Goal: Transaction & Acquisition: Purchase product/service

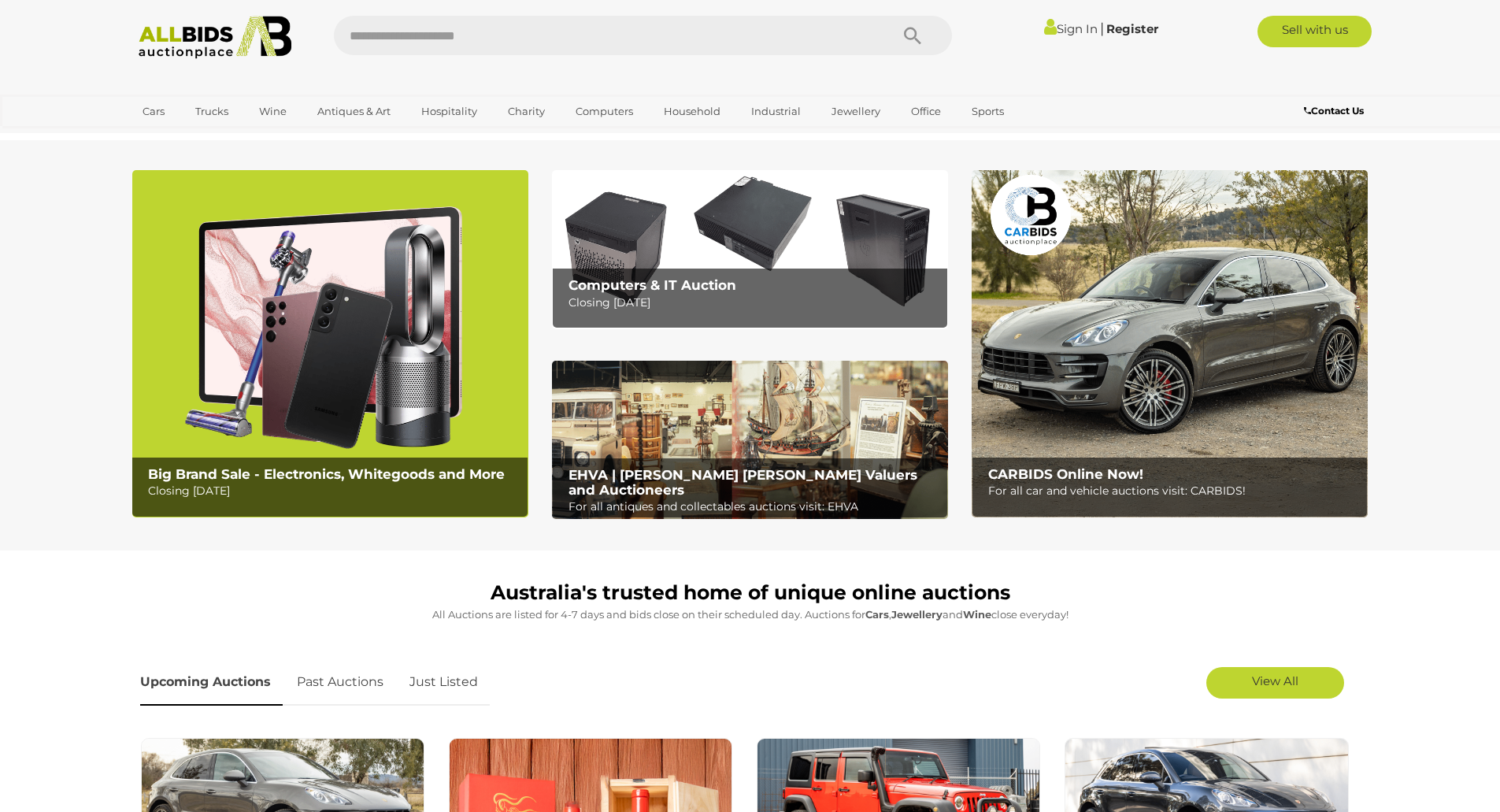
click at [729, 49] on input "text" at bounding box center [604, 35] width 541 height 39
type input "****"
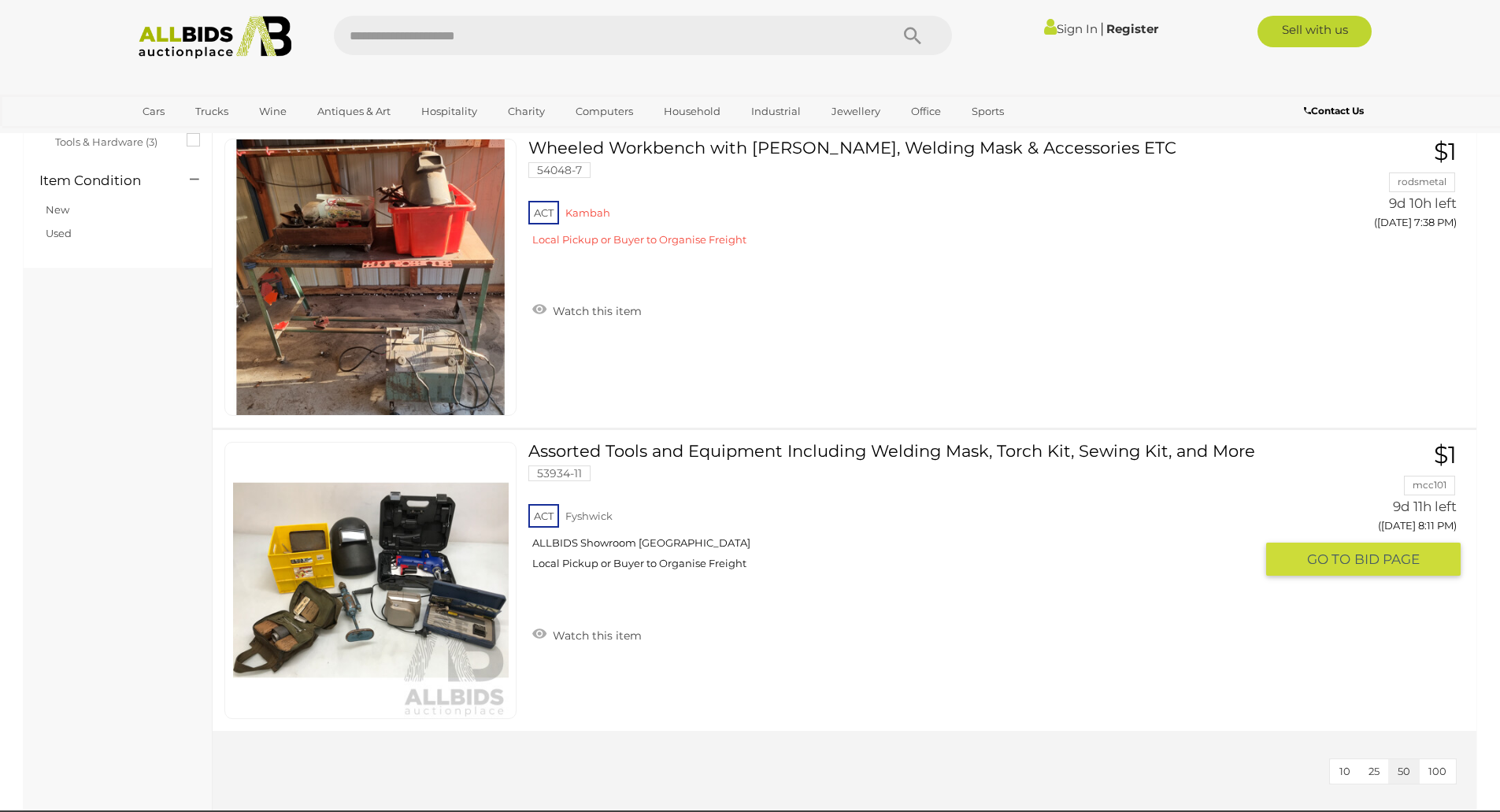
scroll to position [315, 0]
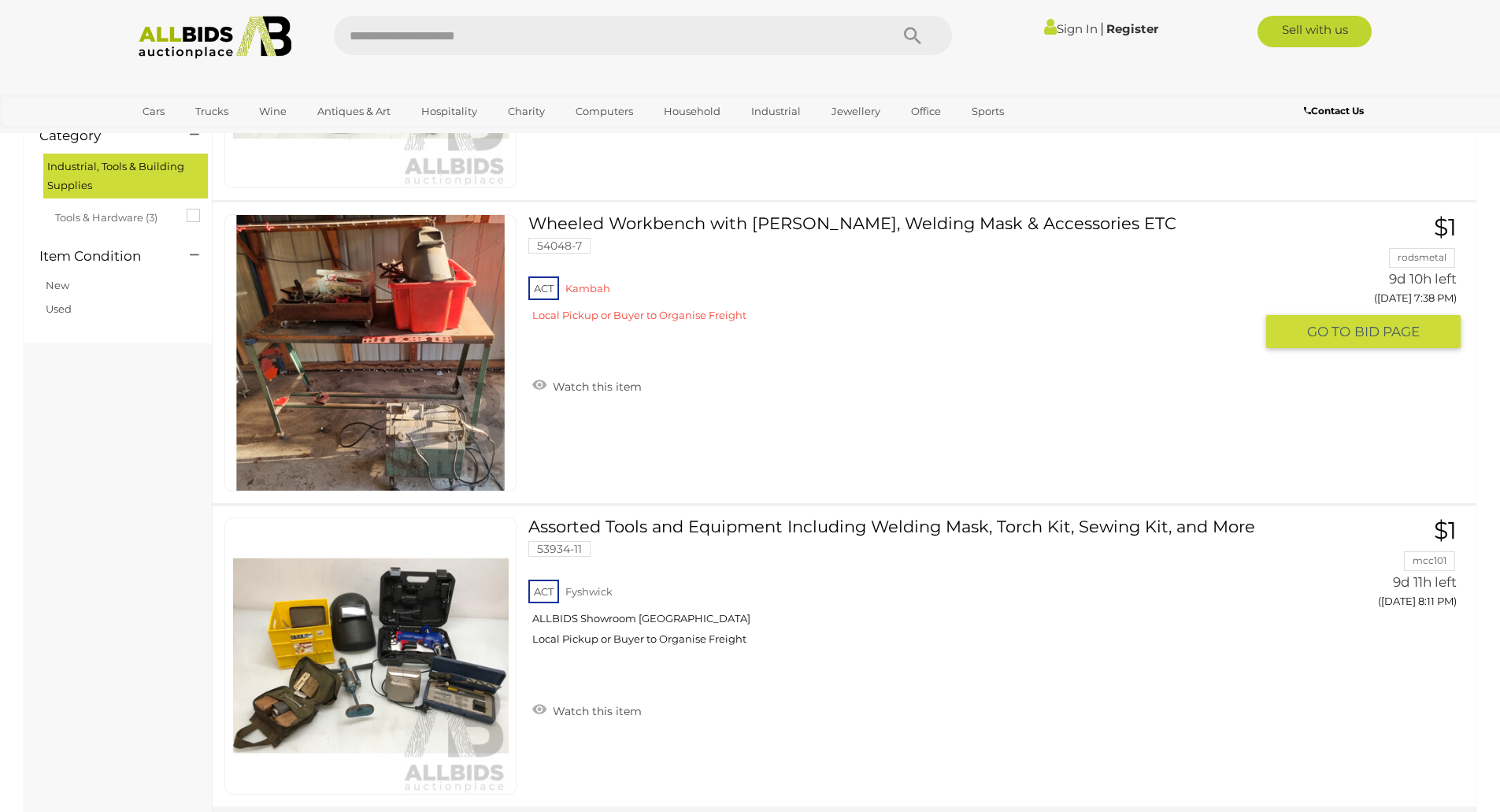
click at [628, 221] on link "Wheeled Workbench with Abel Welder, Welding Mask & Accessories ETC 54048-7 ACT …" at bounding box center [897, 273] width 713 height 120
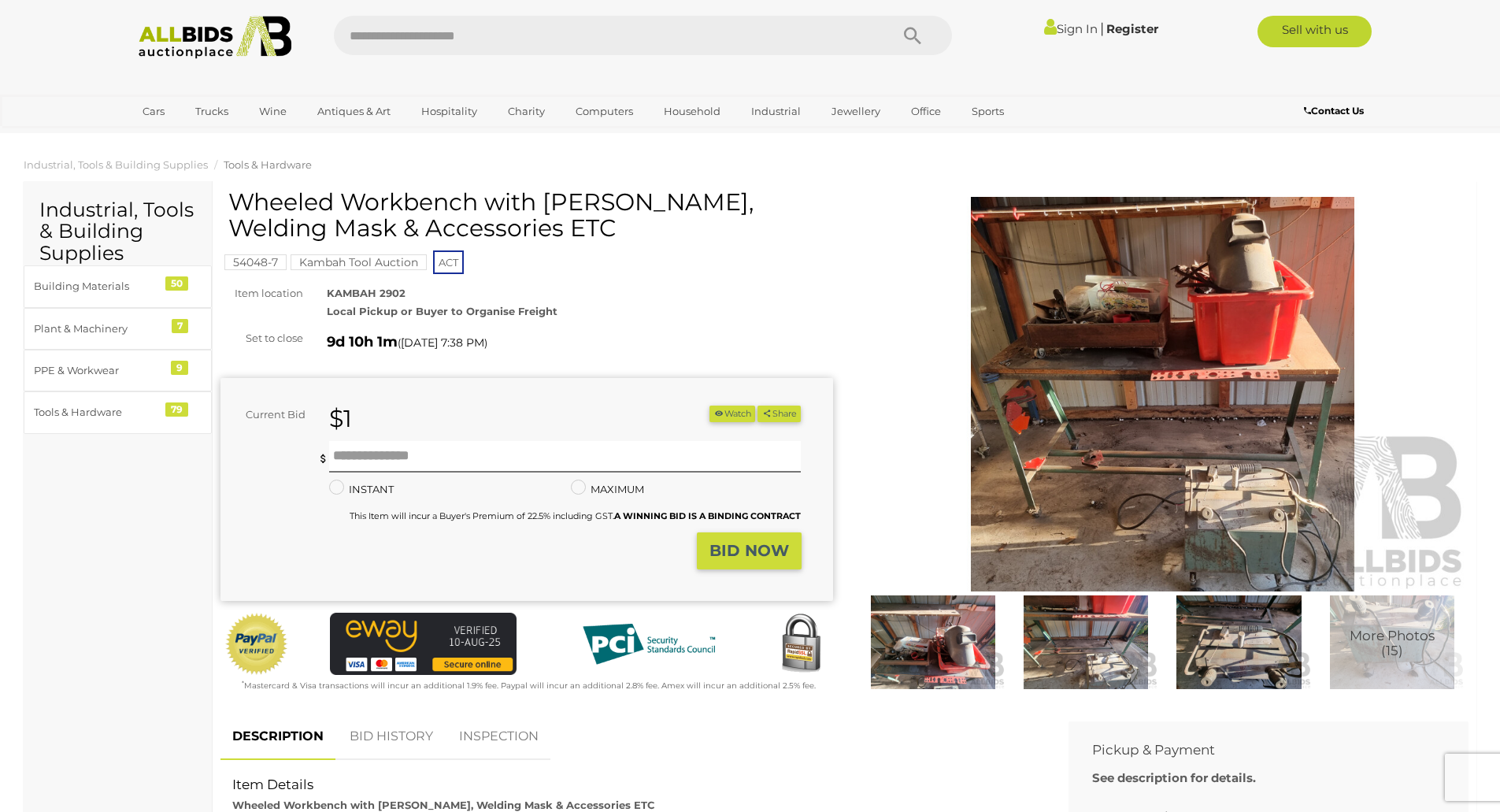
click at [1250, 512] on img at bounding box center [1163, 393] width 613 height 394
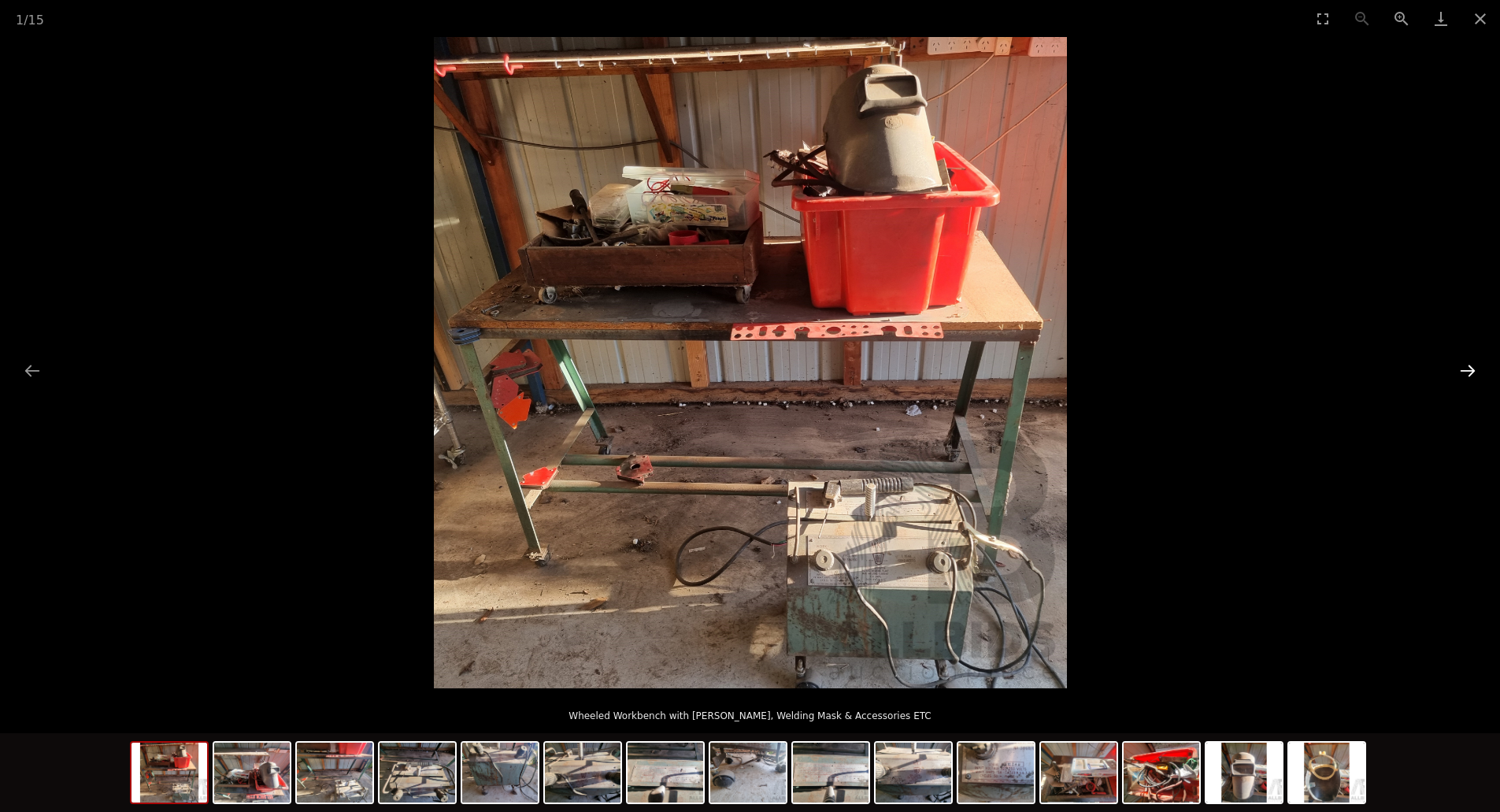
click at [1463, 363] on button "Next slide" at bounding box center [1468, 370] width 33 height 31
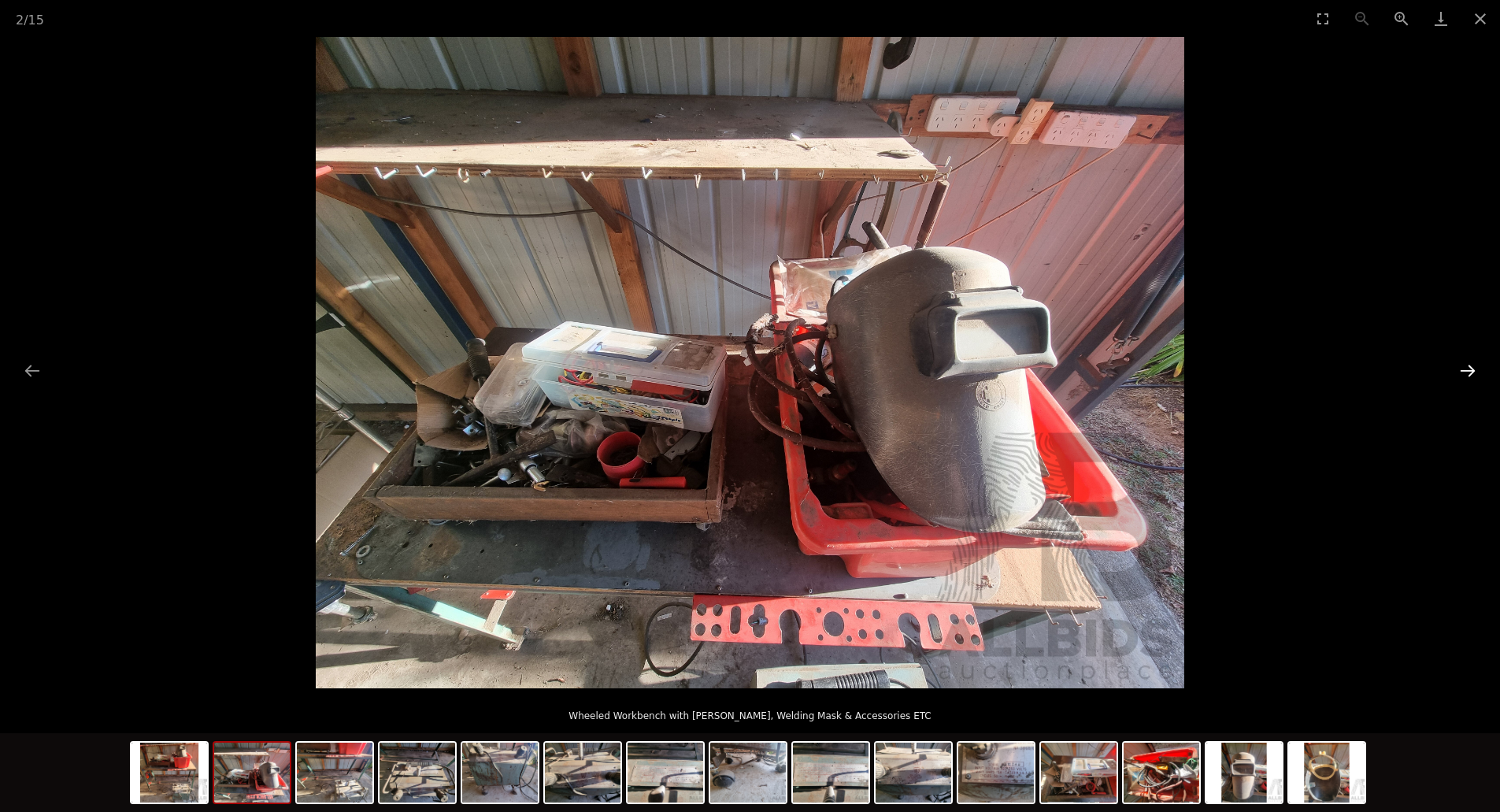
click at [1463, 363] on button "Next slide" at bounding box center [1468, 370] width 33 height 31
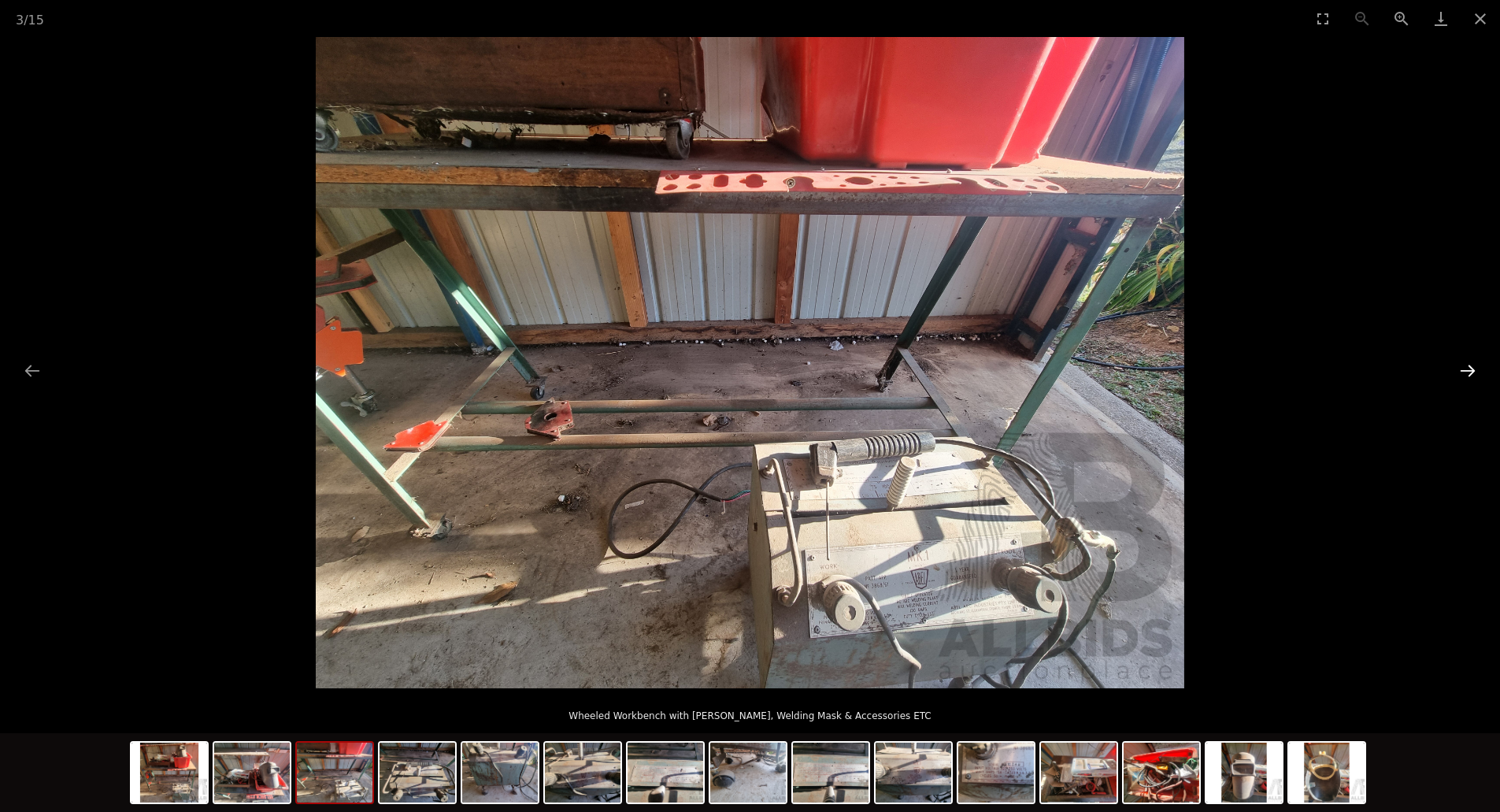
click at [1463, 363] on button "Next slide" at bounding box center [1468, 370] width 33 height 31
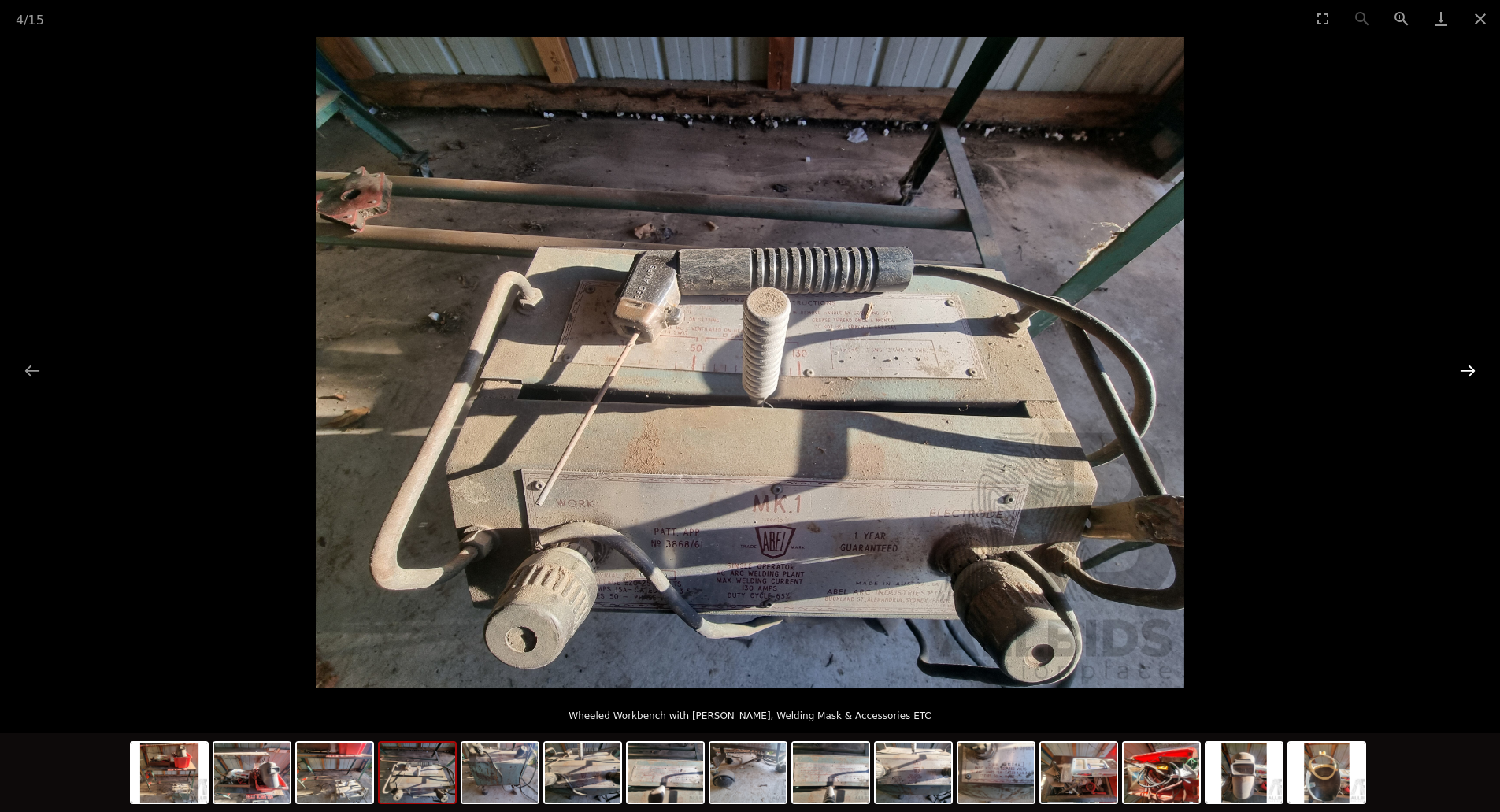
click at [1463, 363] on button "Next slide" at bounding box center [1468, 370] width 33 height 31
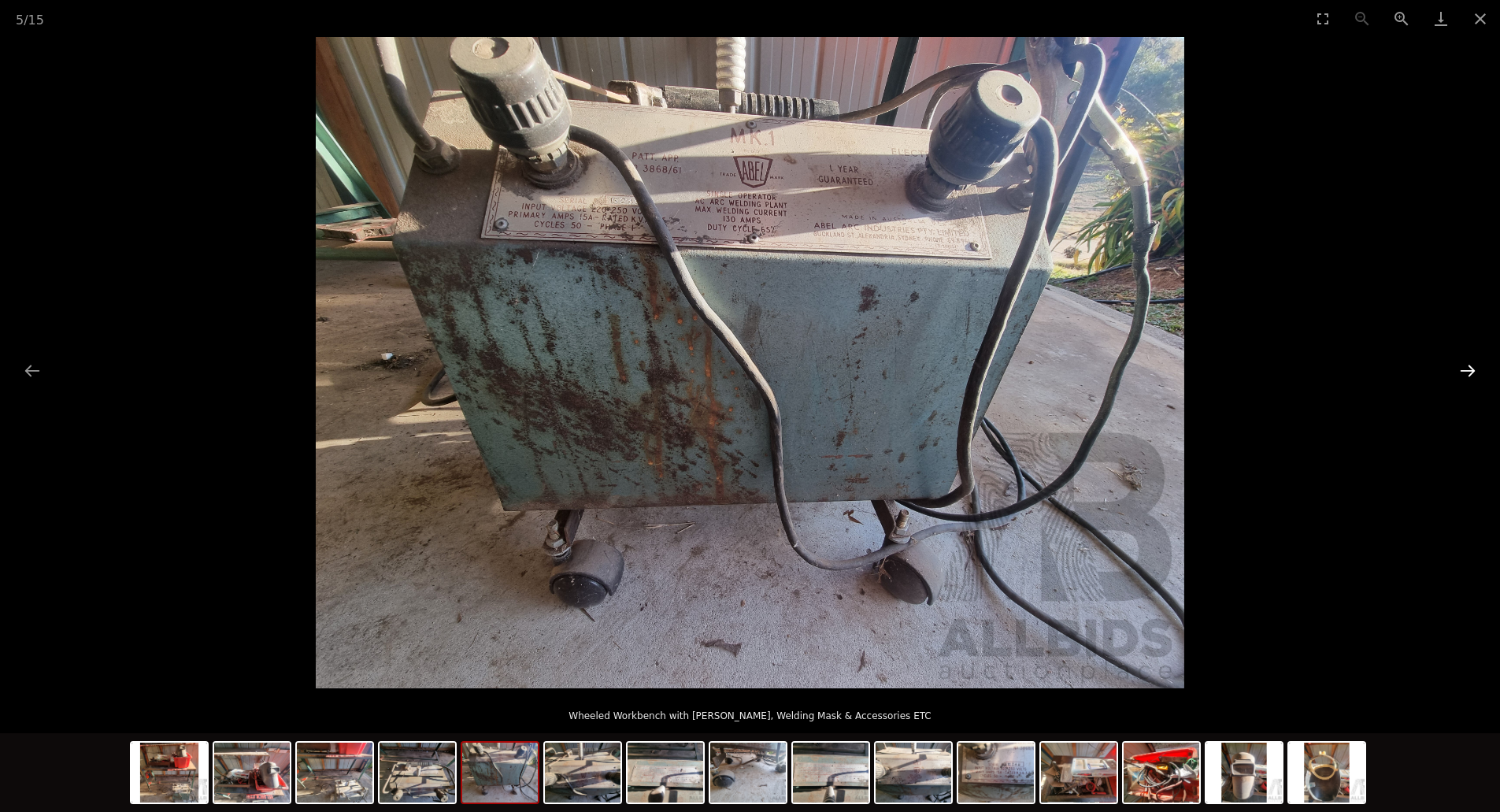
click at [1465, 361] on button "Next slide" at bounding box center [1468, 370] width 33 height 31
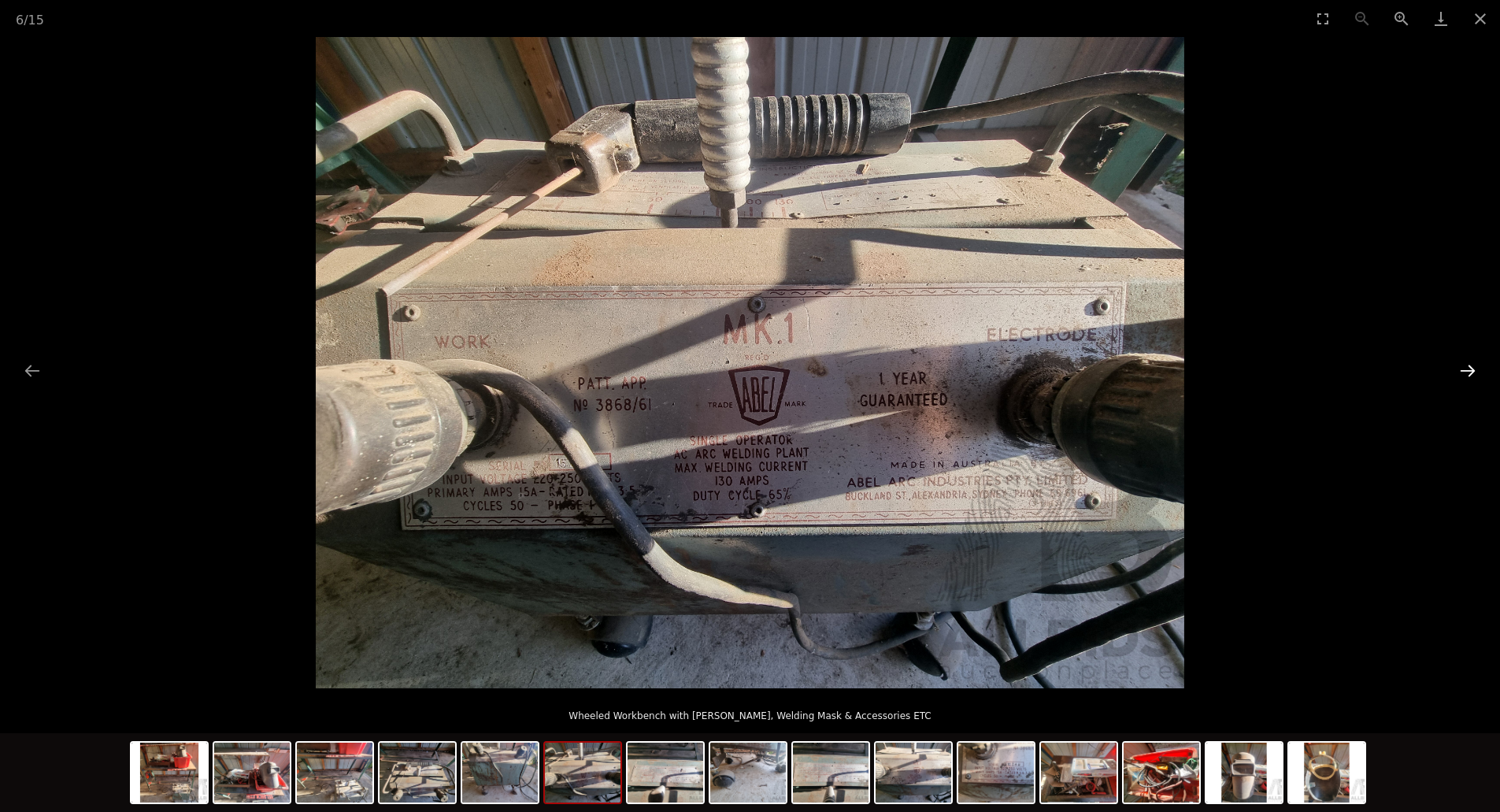
click at [1465, 361] on button "Next slide" at bounding box center [1468, 370] width 33 height 31
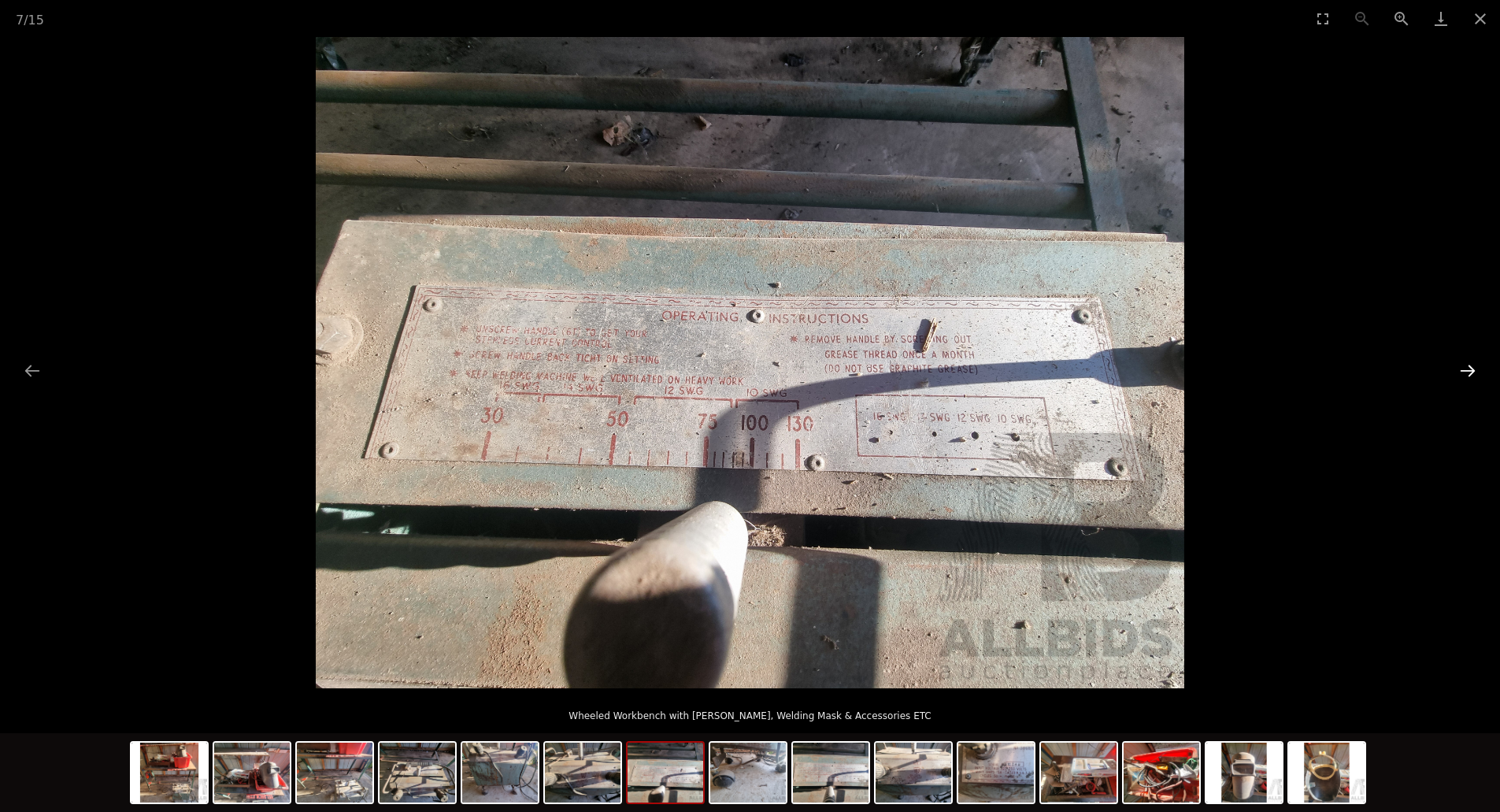
click at [1465, 361] on button "Next slide" at bounding box center [1468, 370] width 33 height 31
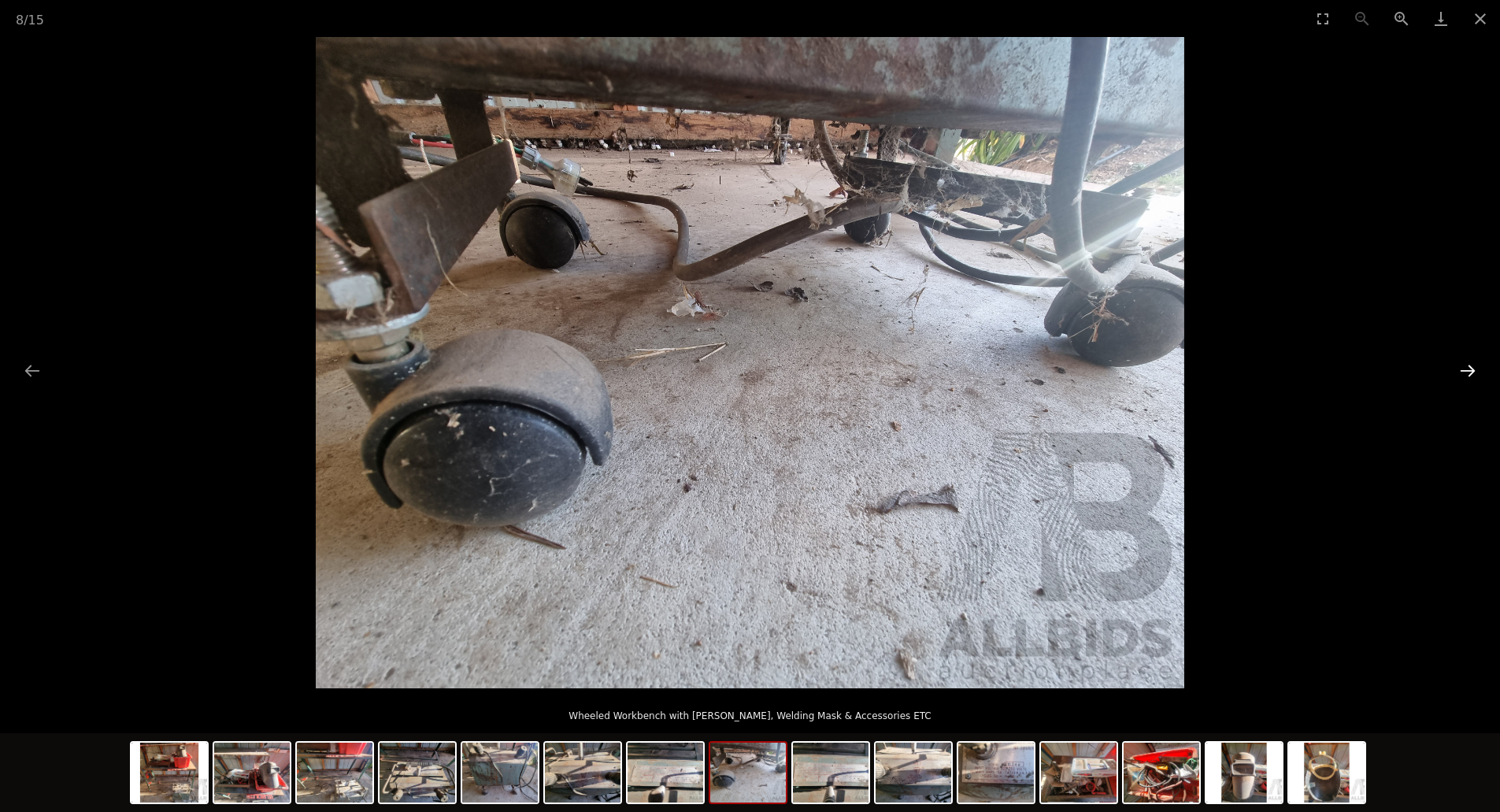
click at [1465, 361] on button "Next slide" at bounding box center [1468, 370] width 33 height 31
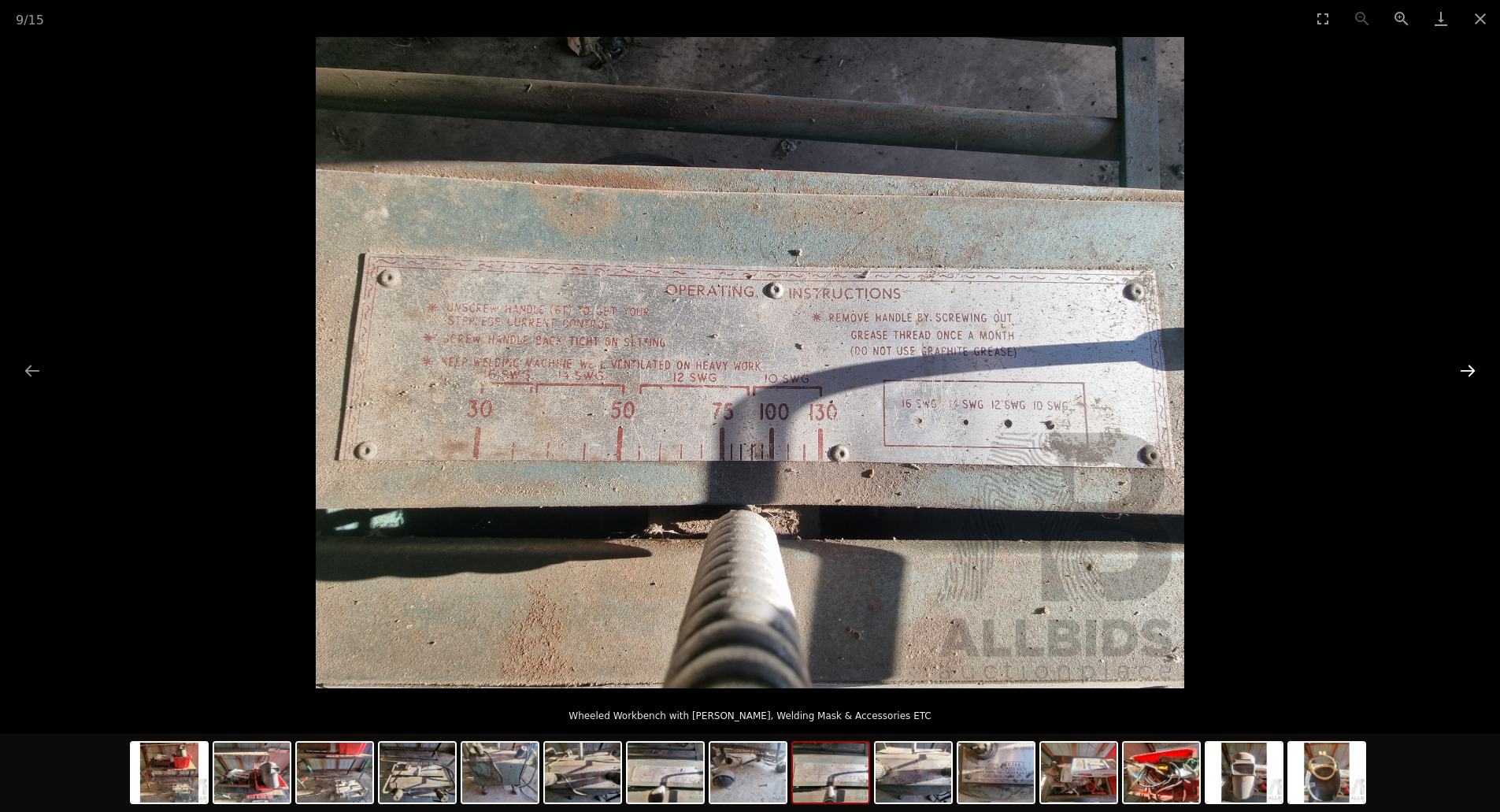
click at [1462, 362] on button "Next slide" at bounding box center [1468, 370] width 33 height 31
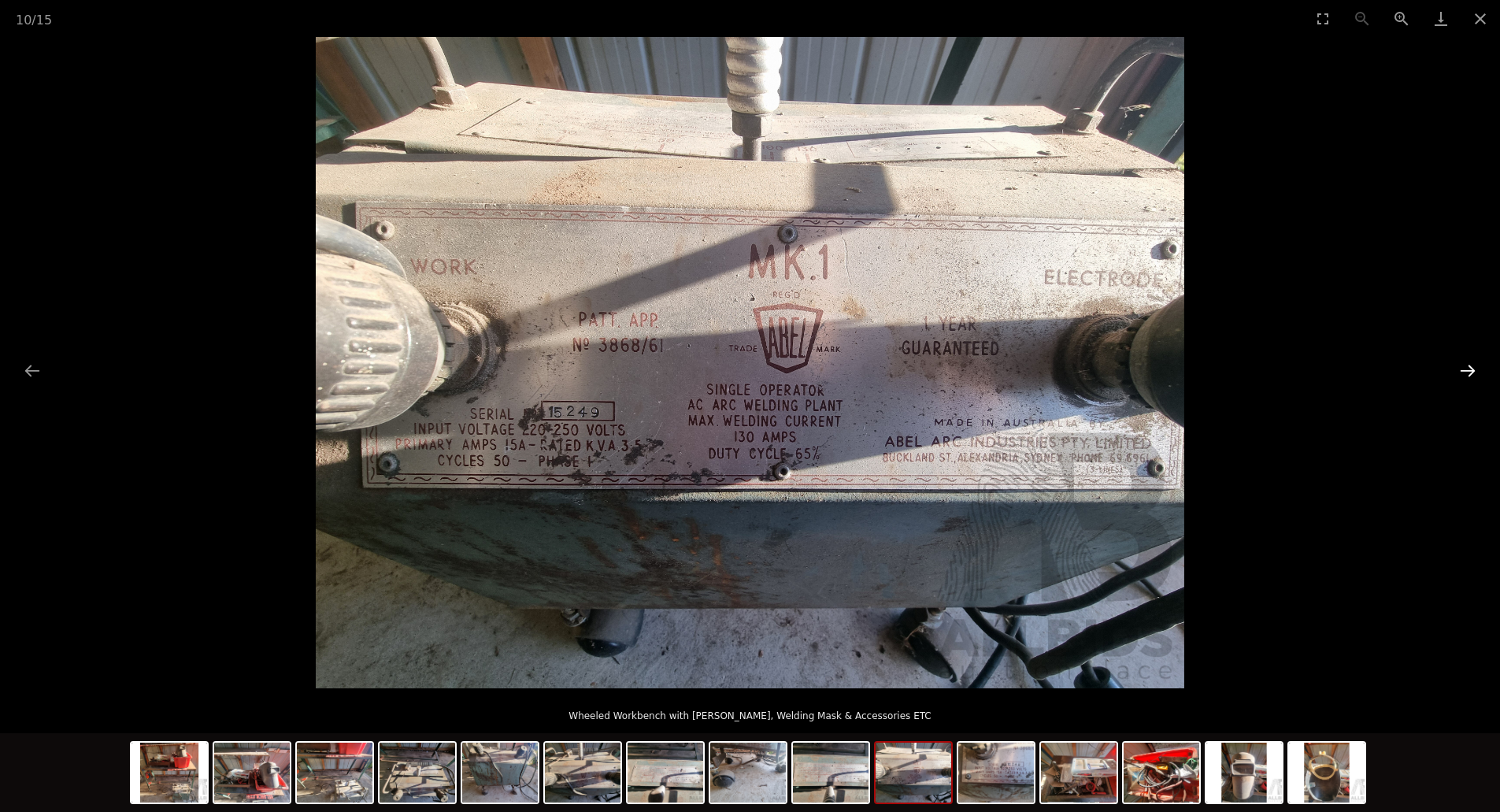
click at [1465, 367] on button "Next slide" at bounding box center [1468, 370] width 33 height 31
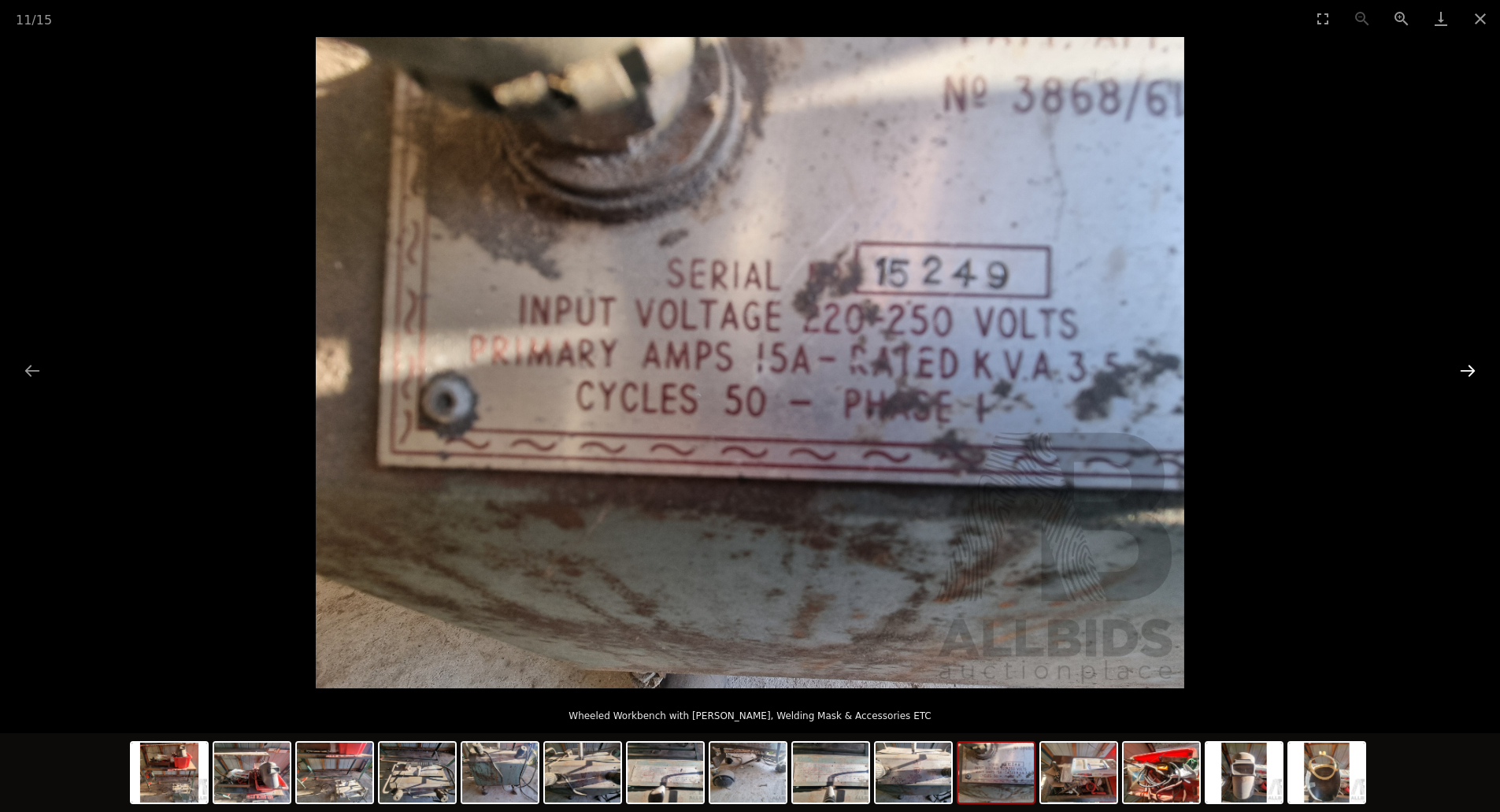
click at [1465, 367] on button "Next slide" at bounding box center [1468, 370] width 33 height 31
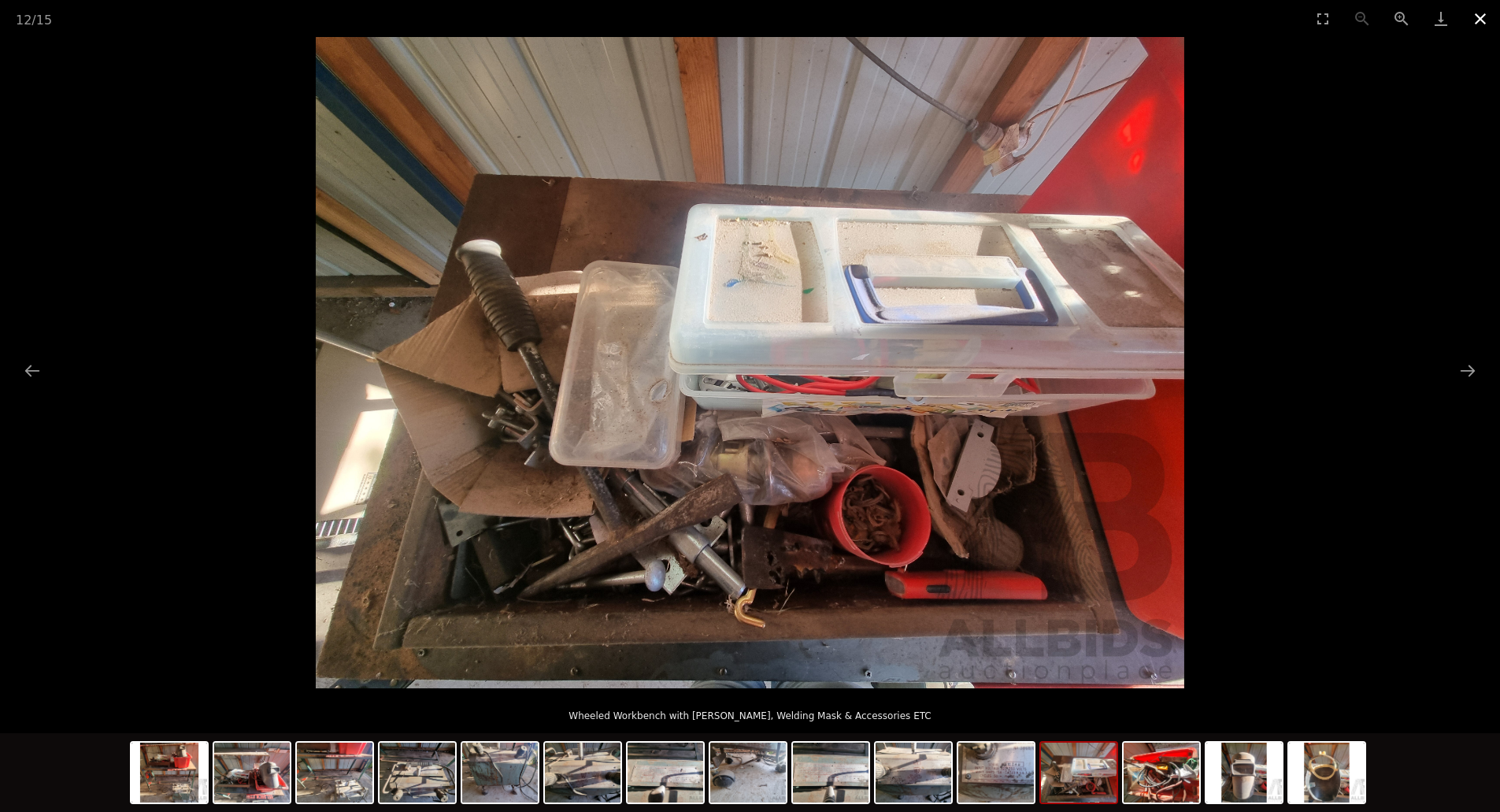
click at [1486, 18] on button "Close gallery" at bounding box center [1480, 18] width 39 height 37
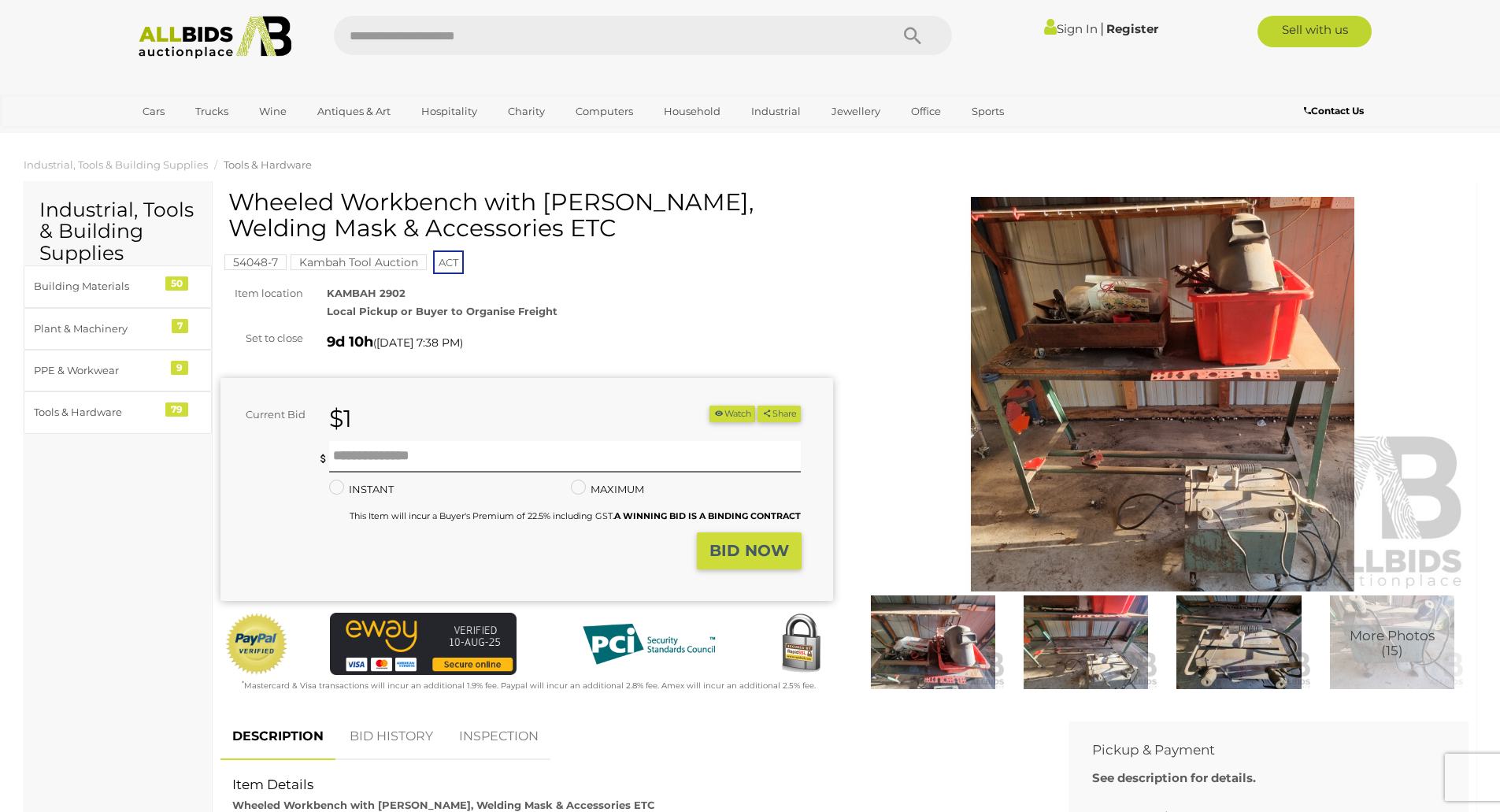
click at [1227, 362] on img at bounding box center [1163, 393] width 613 height 394
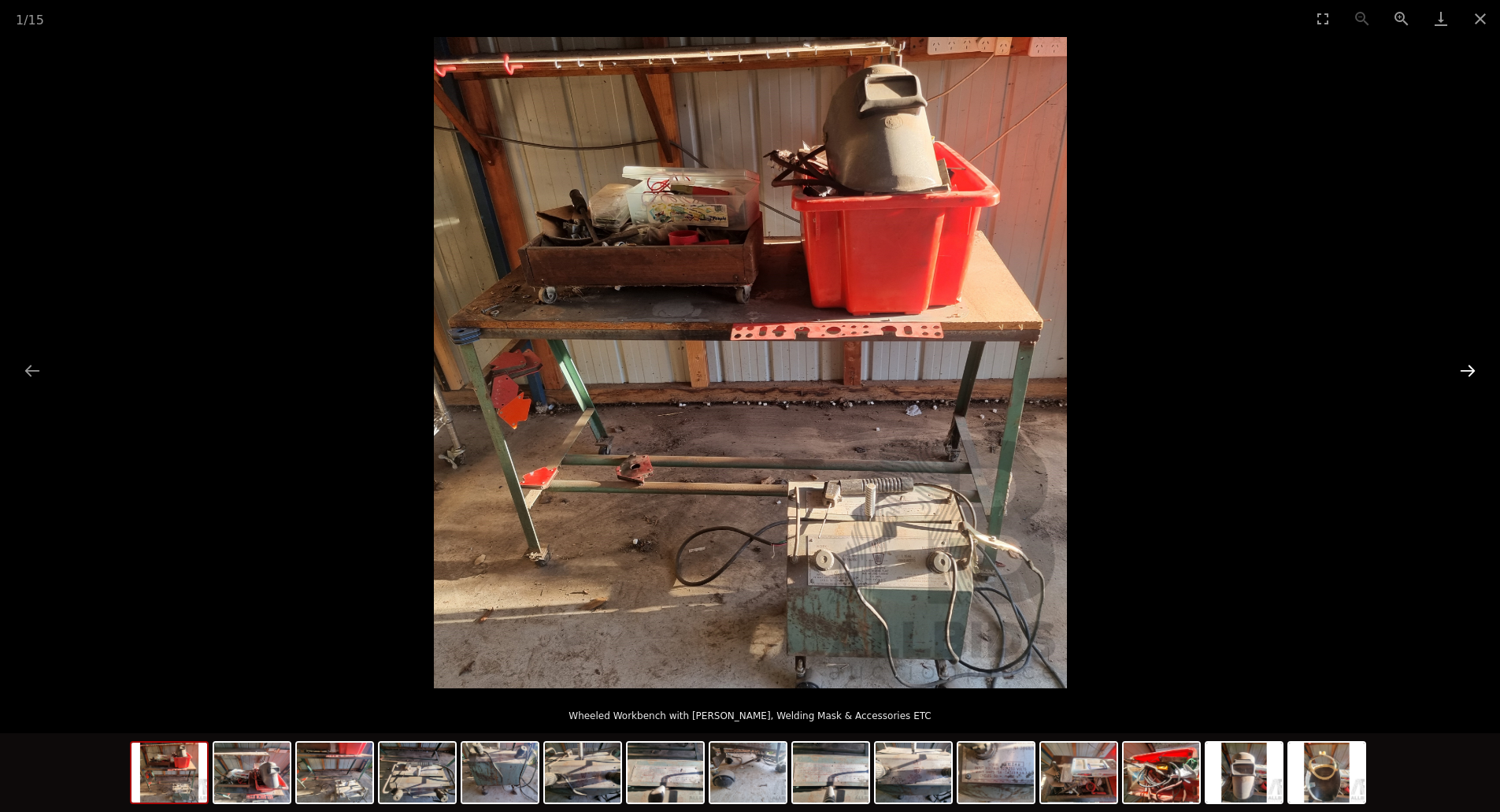
click at [1468, 366] on button "Next slide" at bounding box center [1468, 370] width 33 height 31
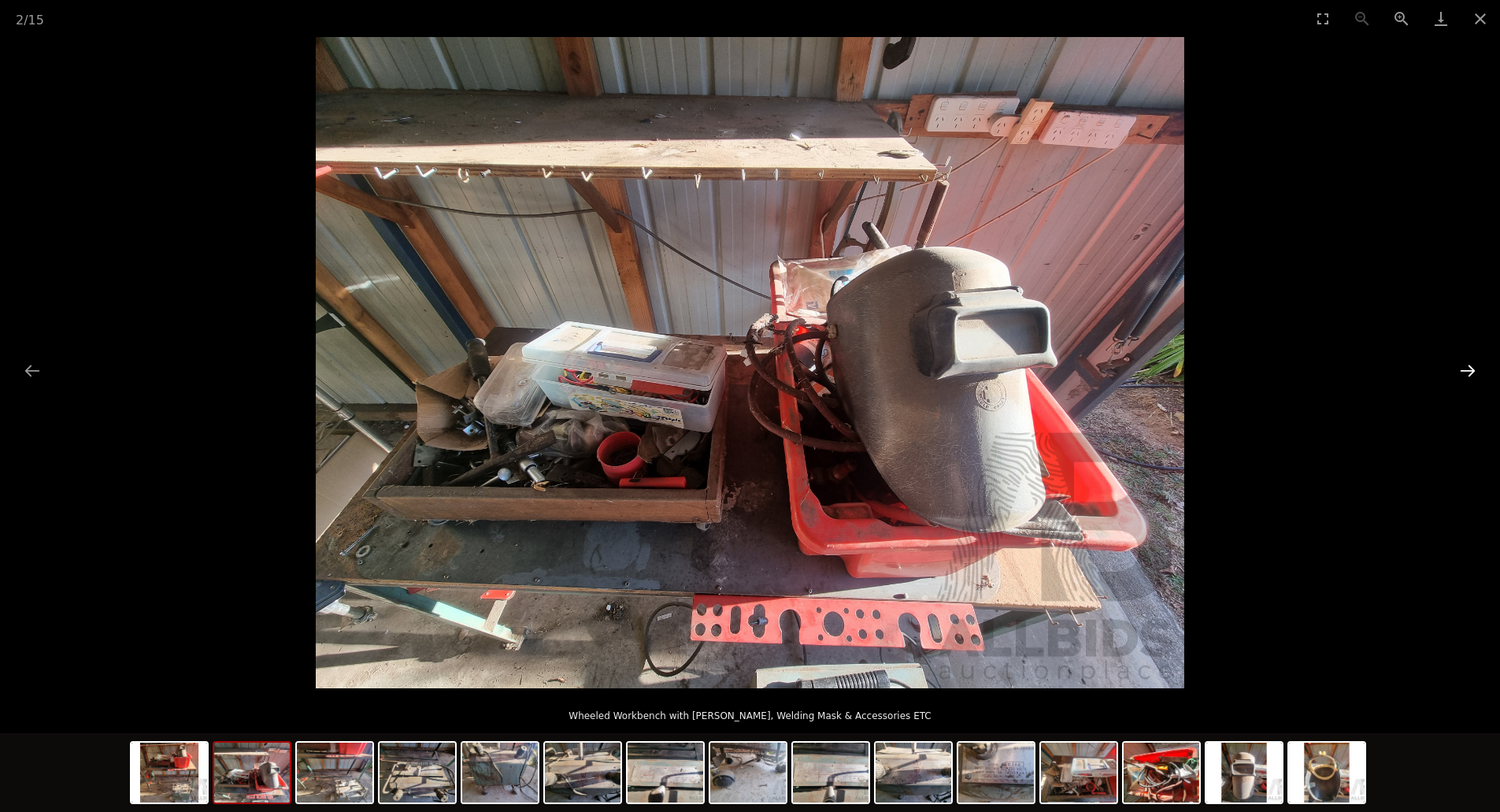
click at [1465, 367] on button "Next slide" at bounding box center [1468, 370] width 33 height 31
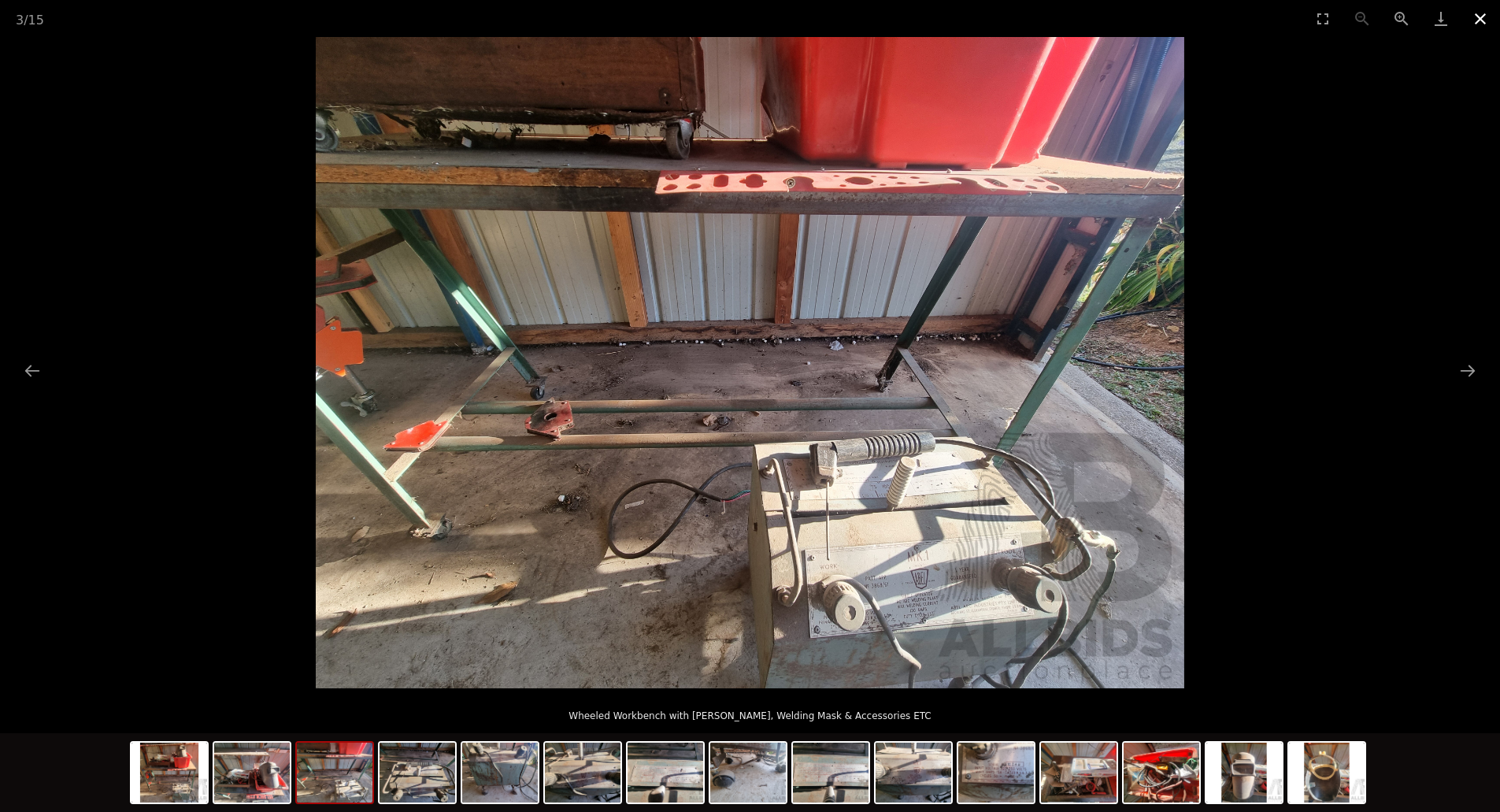
click at [1483, 14] on button "Close gallery" at bounding box center [1480, 18] width 39 height 37
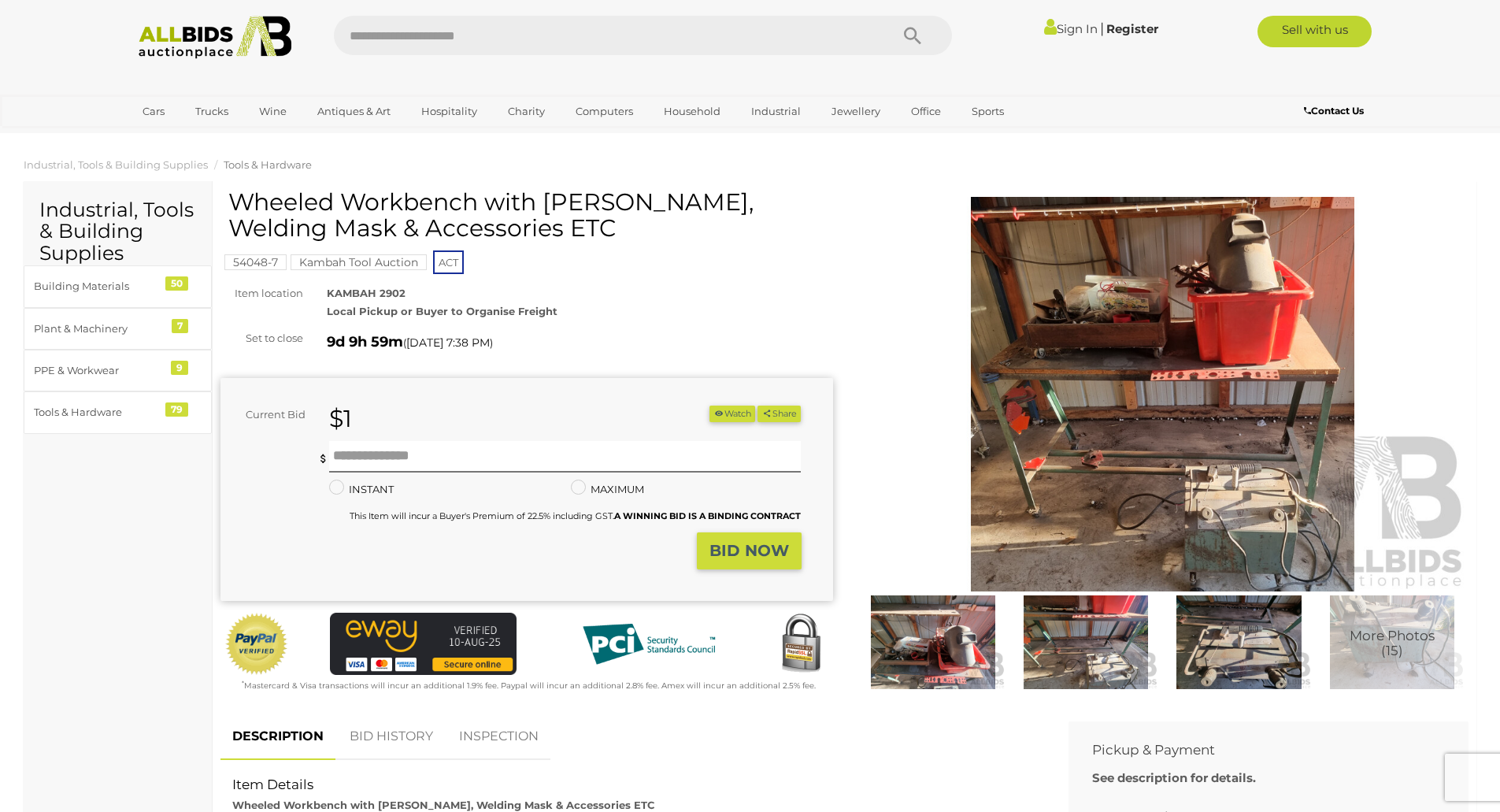
click at [1107, 394] on img at bounding box center [1163, 393] width 613 height 394
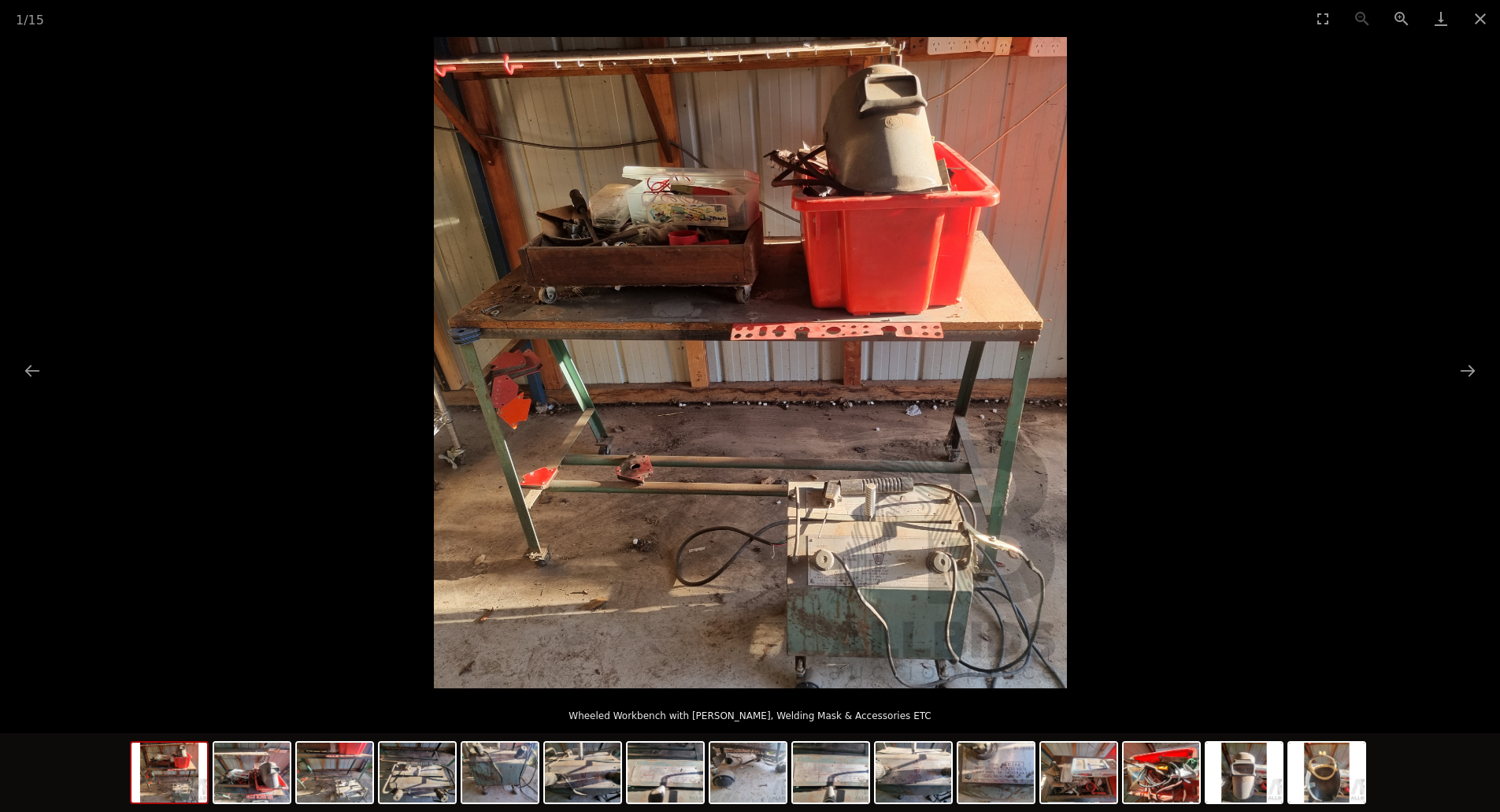
click at [666, 240] on img at bounding box center [750, 362] width 633 height 651
click at [359, 773] on img at bounding box center [335, 772] width 76 height 59
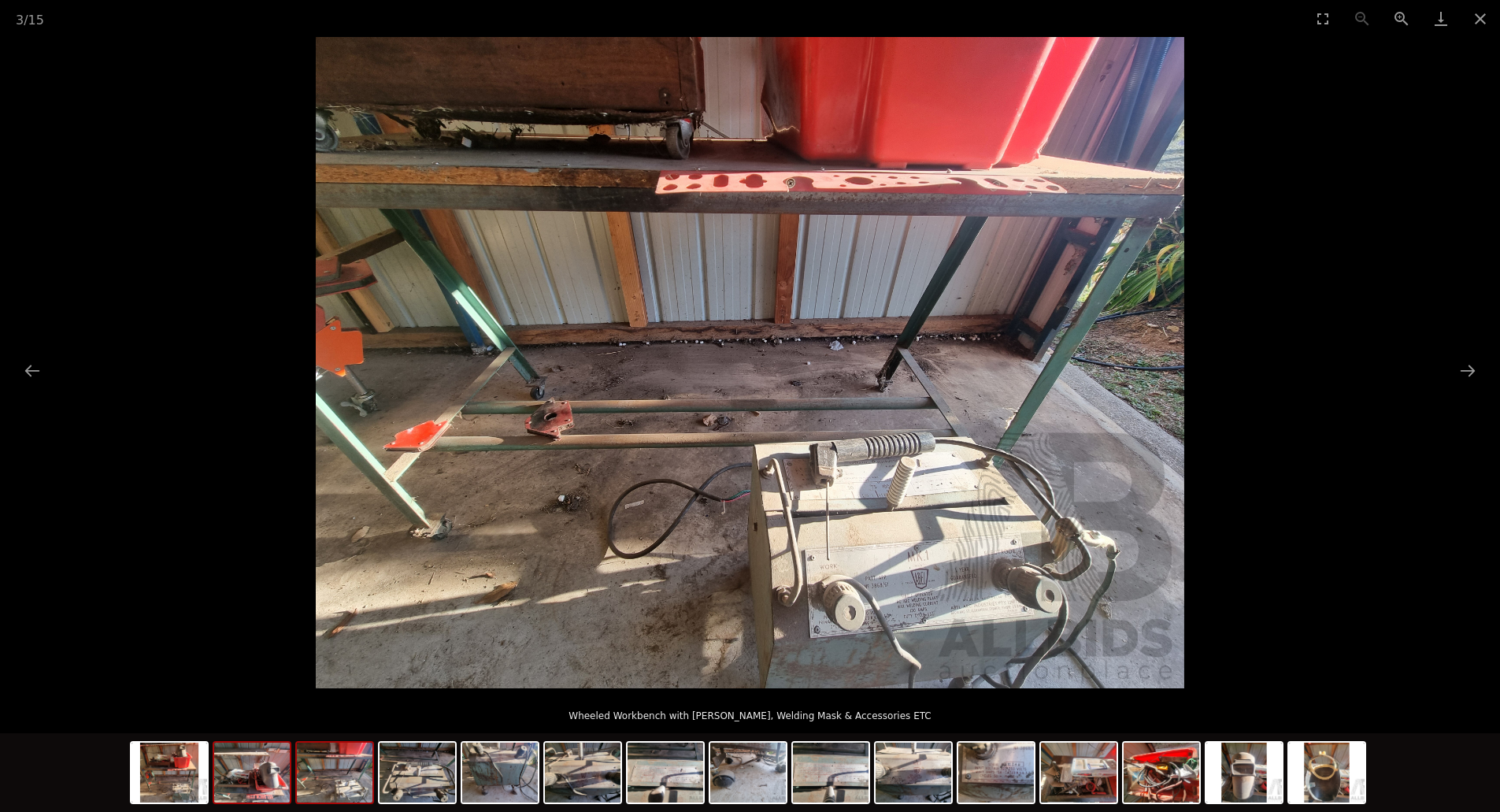
click at [252, 782] on img at bounding box center [252, 772] width 76 height 59
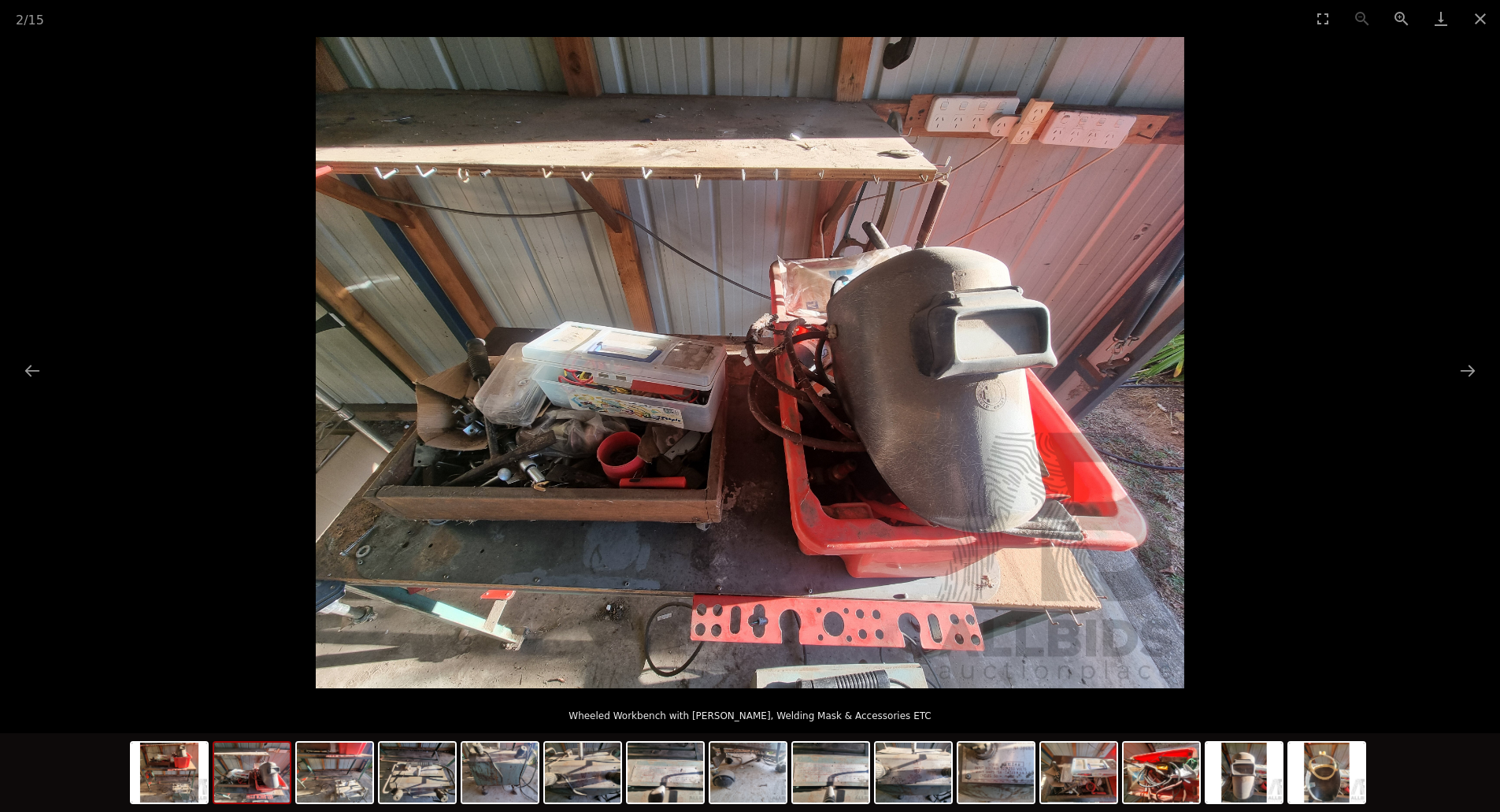
click at [592, 444] on img at bounding box center [750, 362] width 869 height 651
click at [1466, 371] on button "Next slide" at bounding box center [1468, 370] width 33 height 31
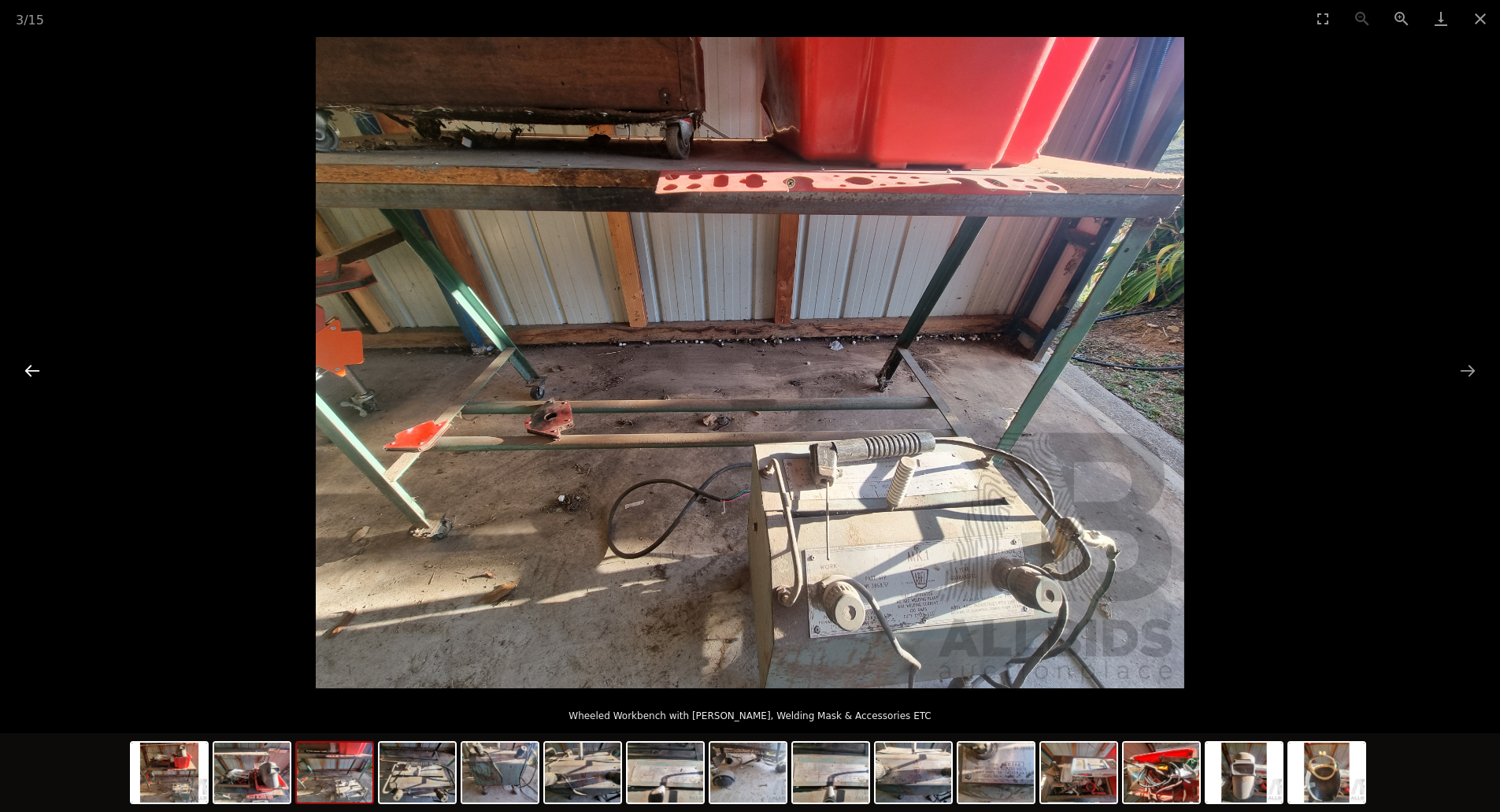
click at [38, 371] on button "Previous slide" at bounding box center [32, 370] width 33 height 31
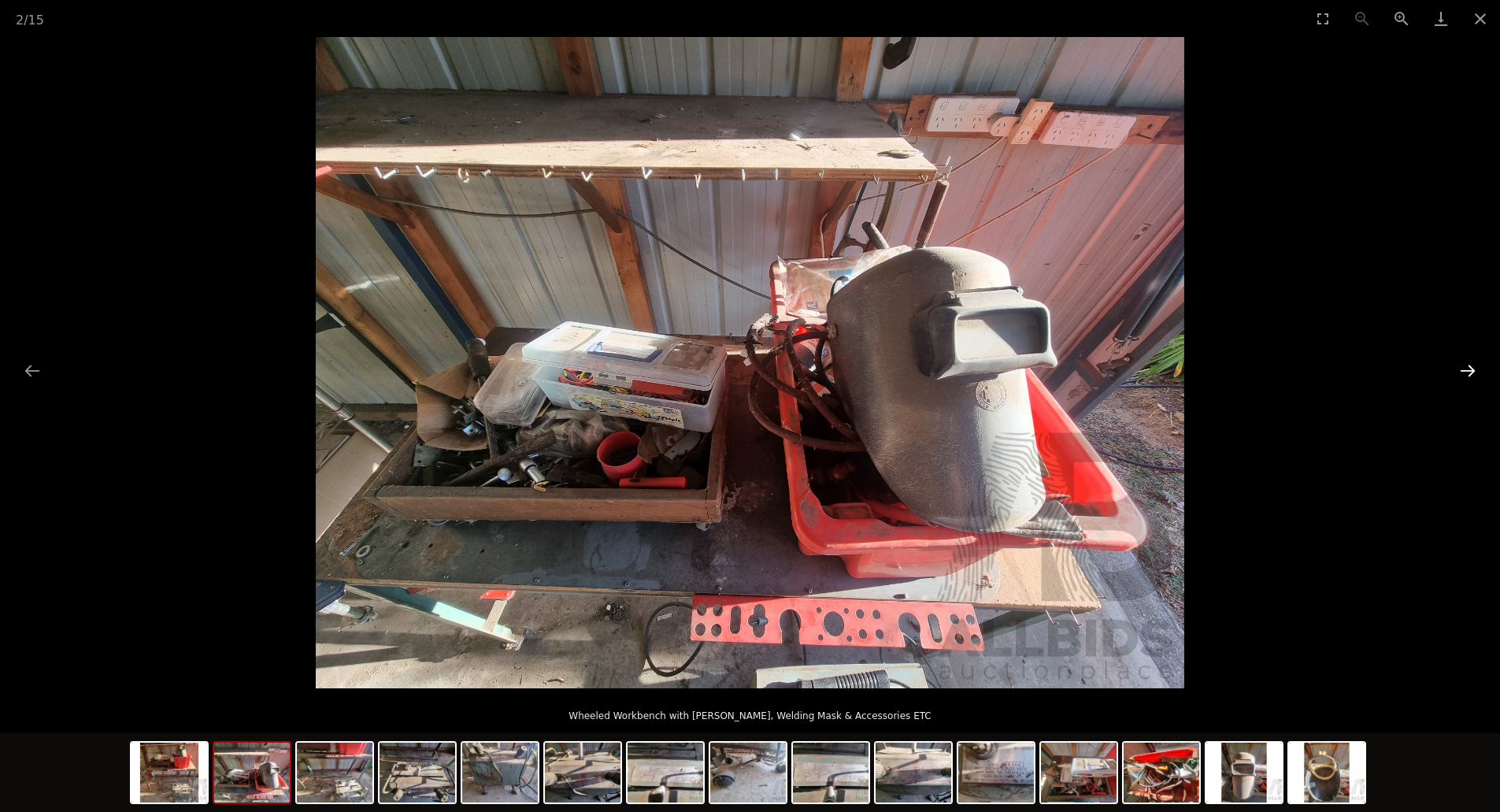
click at [1452, 366] on button "Next slide" at bounding box center [1468, 370] width 33 height 31
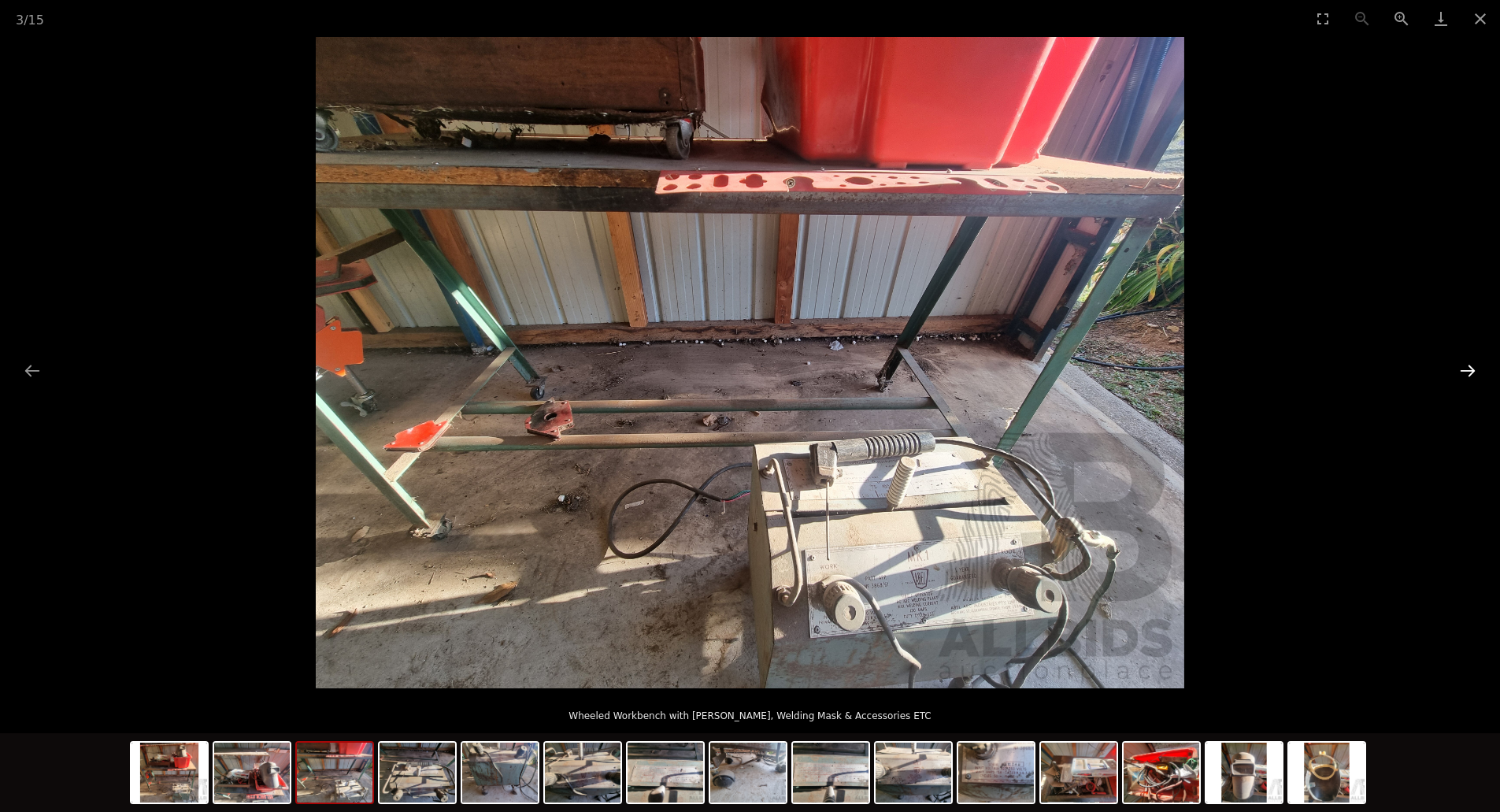
click at [1452, 366] on button "Next slide" at bounding box center [1468, 370] width 33 height 31
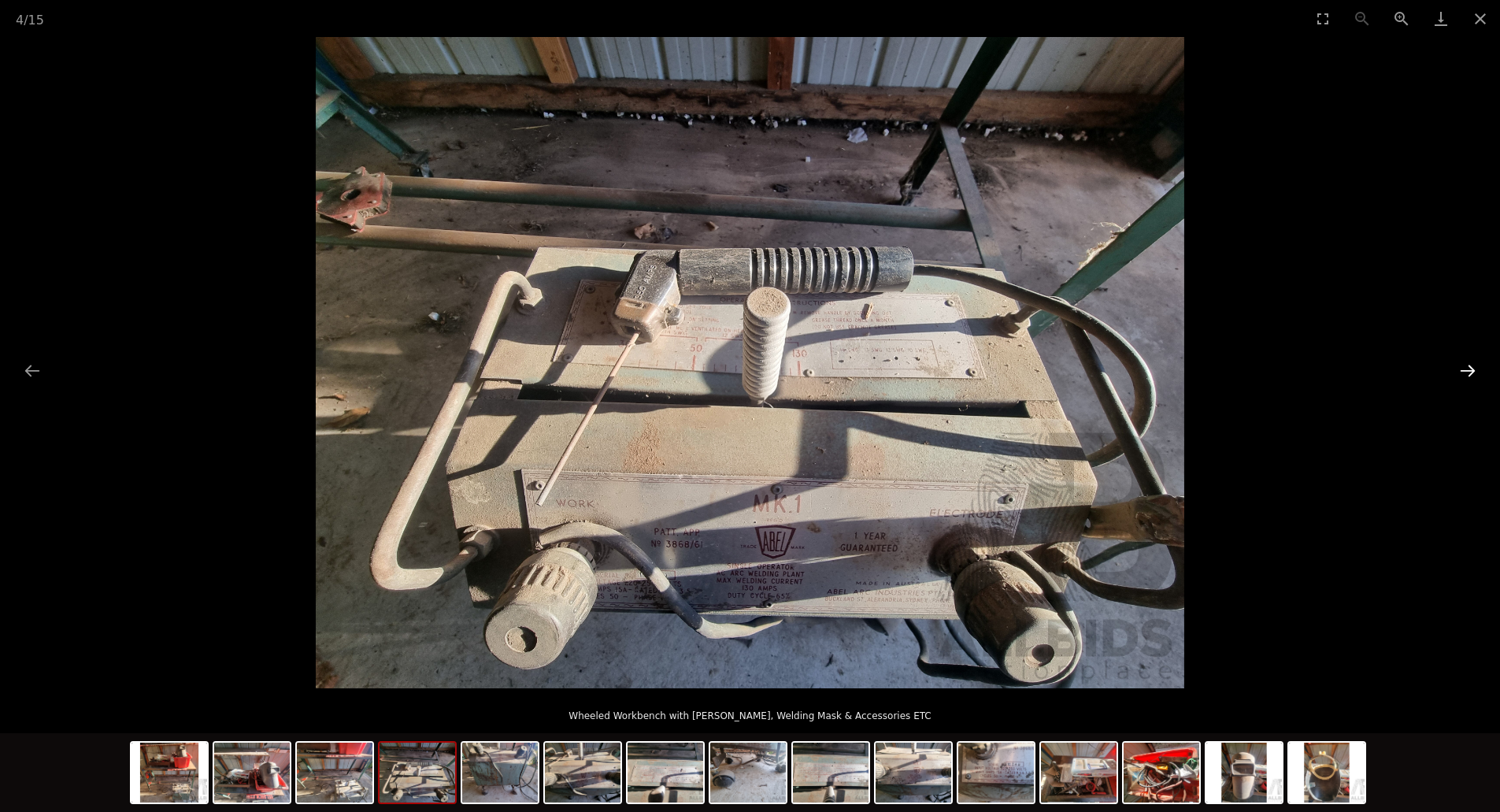
click at [1452, 366] on button "Next slide" at bounding box center [1468, 370] width 33 height 31
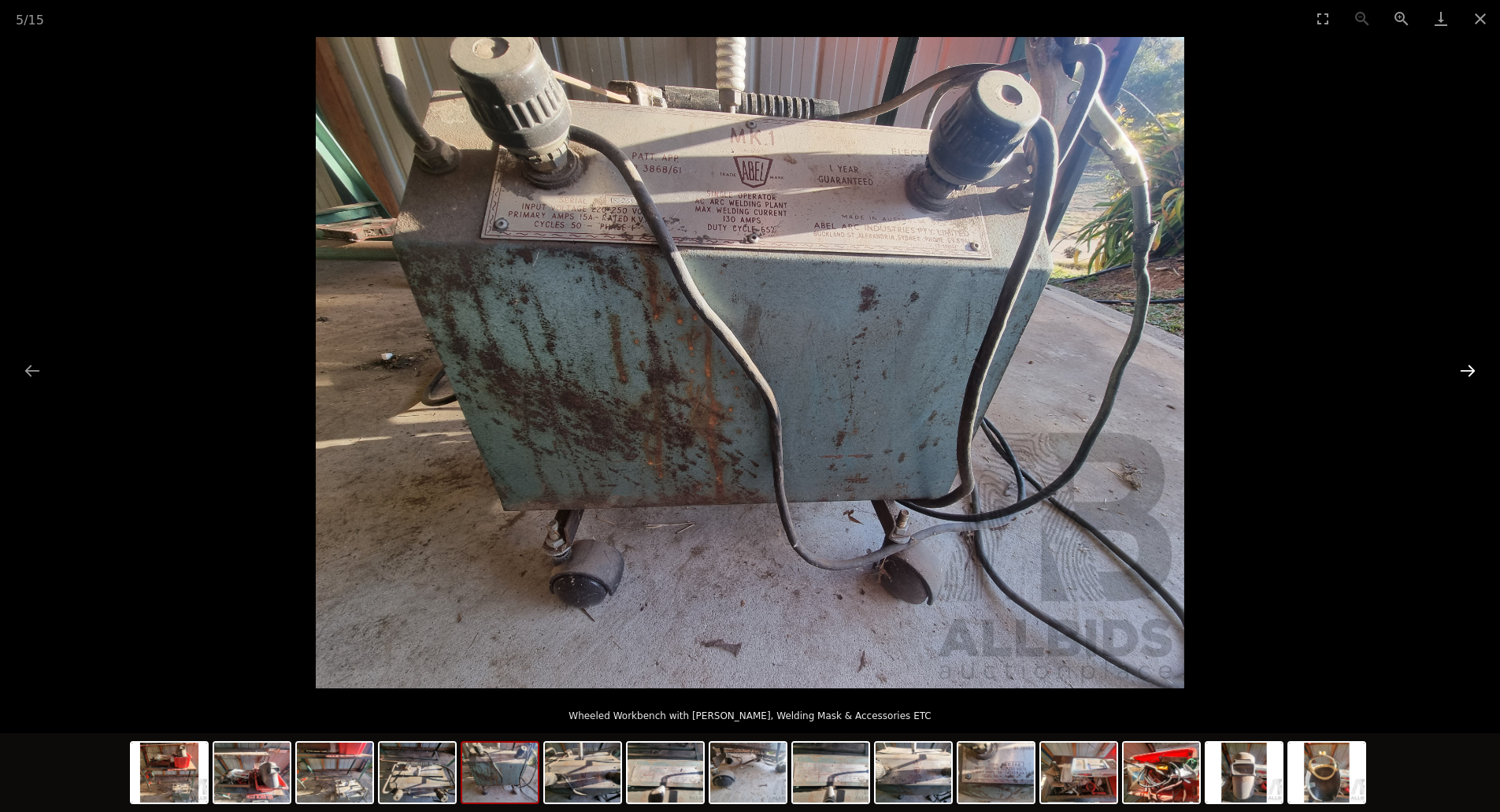
click at [1452, 366] on button "Next slide" at bounding box center [1468, 370] width 33 height 31
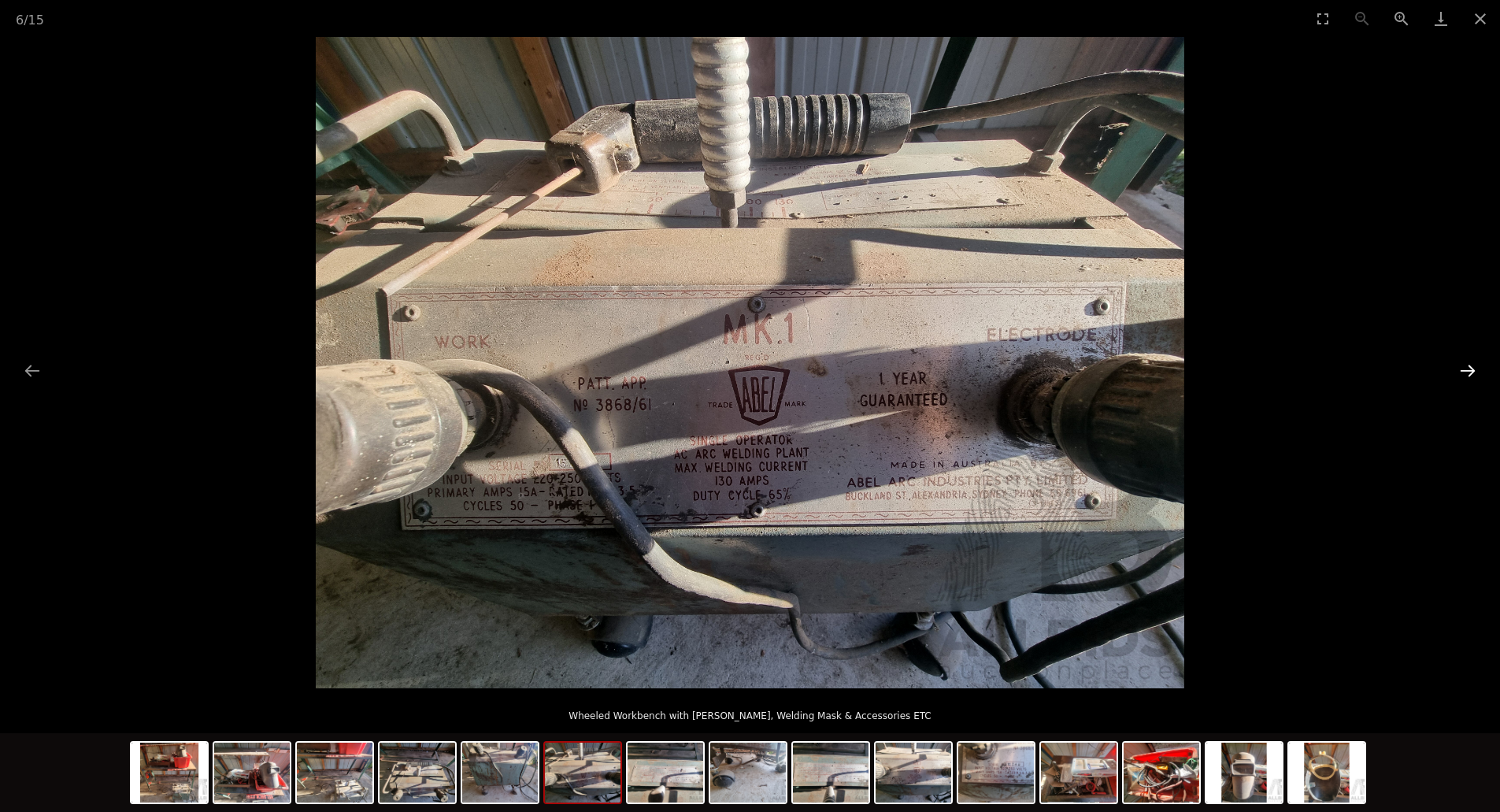
click at [1452, 366] on button "Next slide" at bounding box center [1468, 370] width 33 height 31
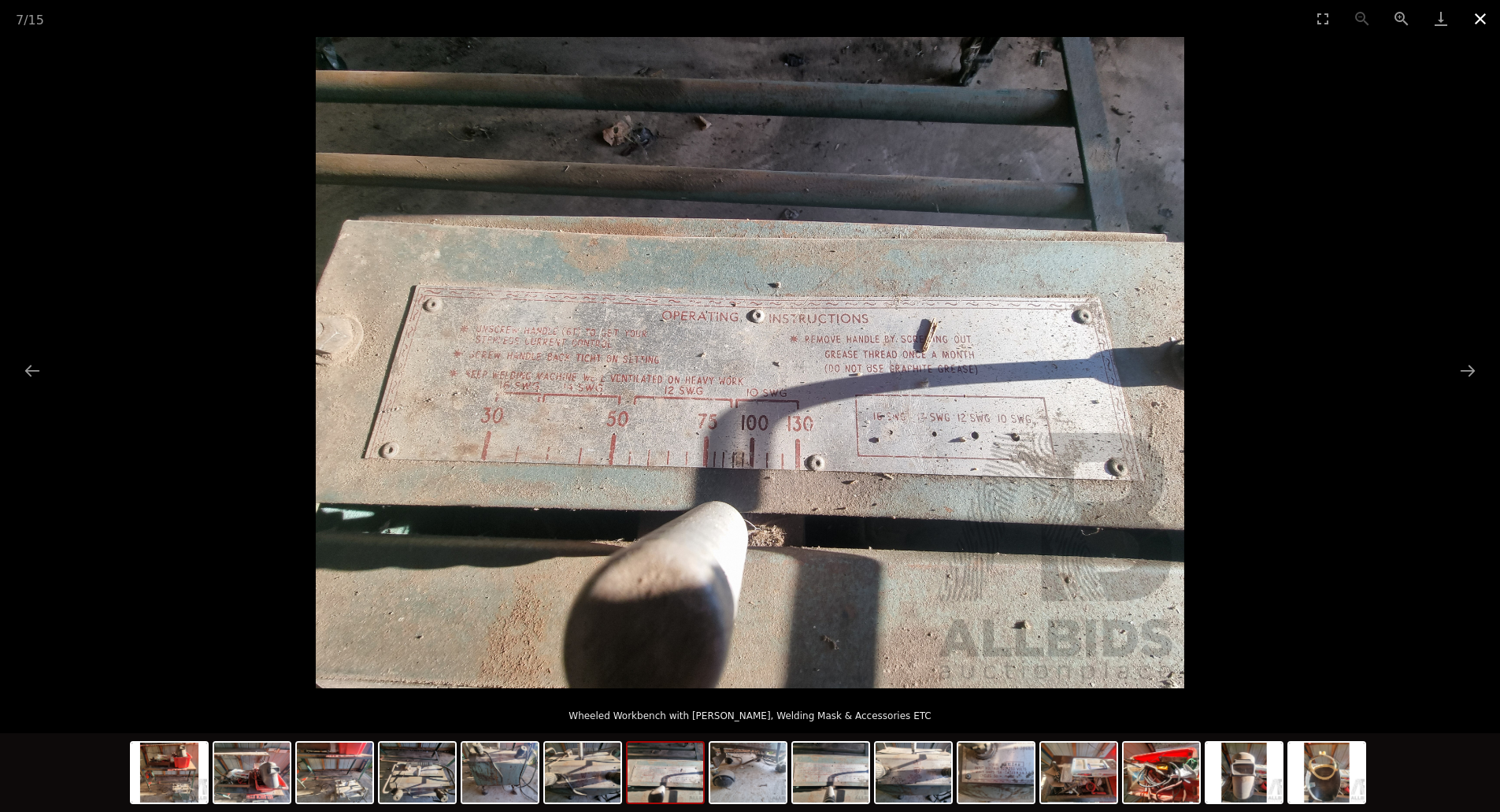
drag, startPoint x: 1478, startPoint y: 13, endPoint x: 1484, endPoint y: 27, distance: 15.2
click at [1480, 13] on button "Close gallery" at bounding box center [1480, 18] width 39 height 37
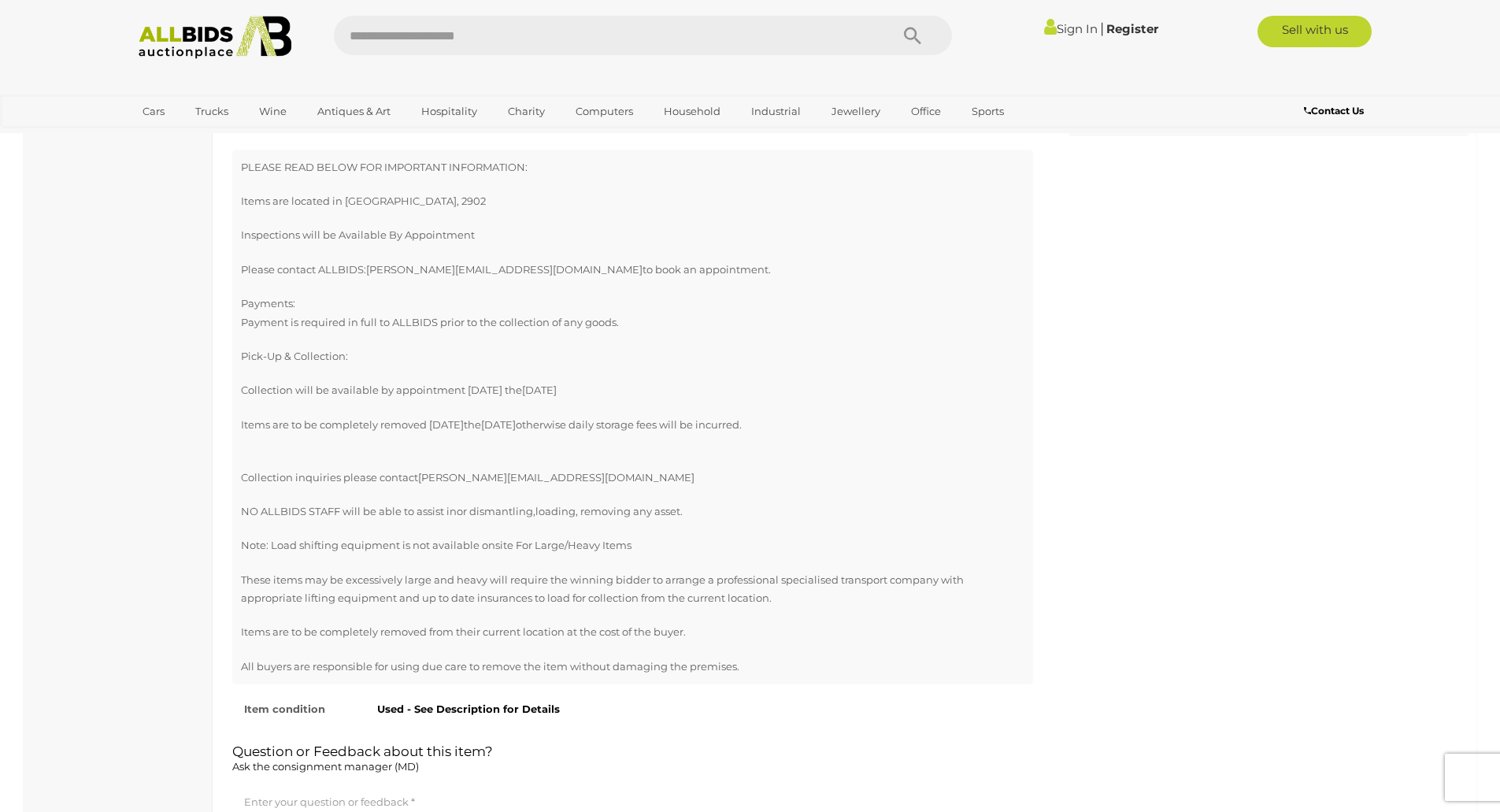
scroll to position [1181, 0]
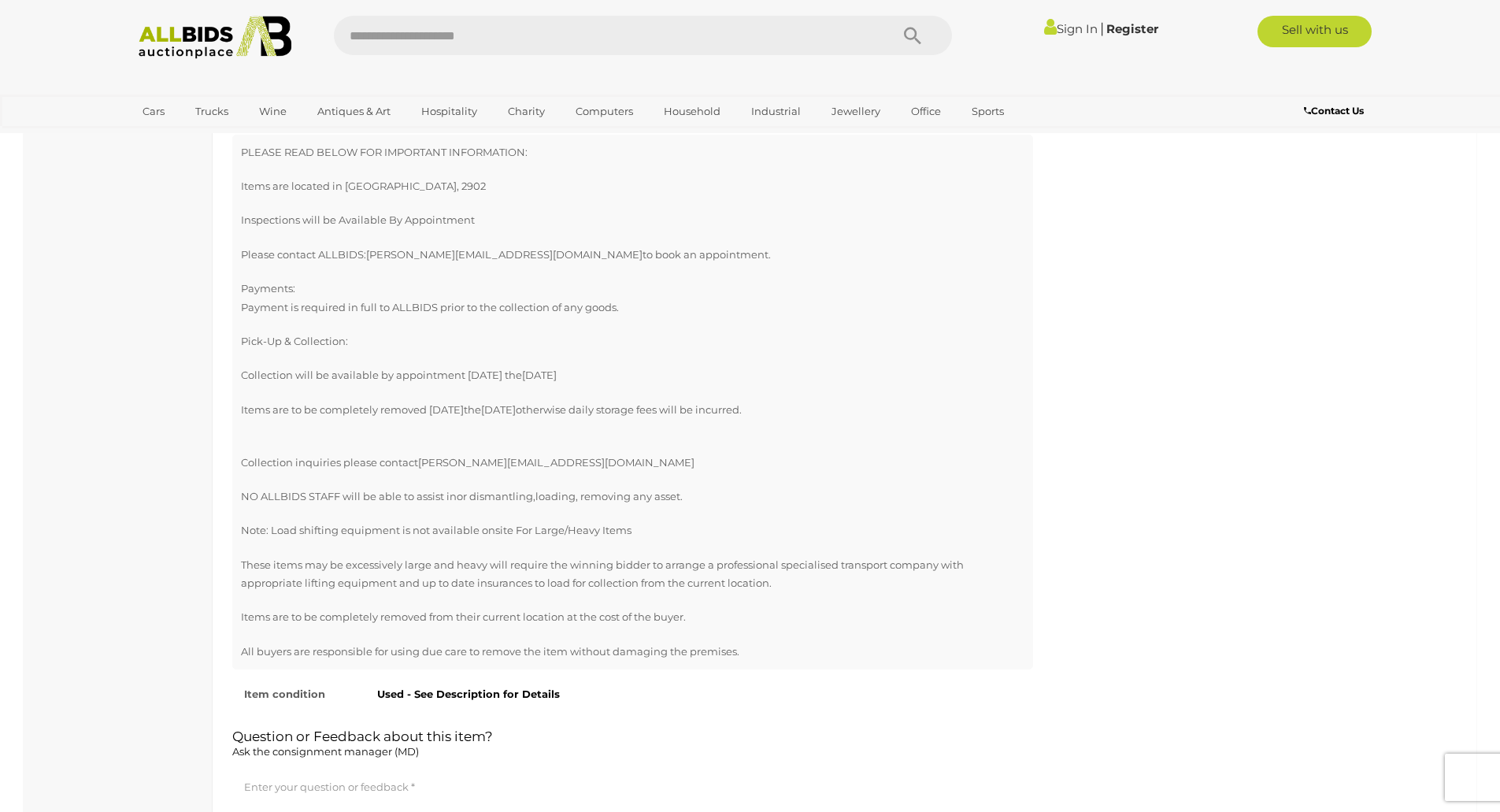
click at [491, 37] on input "text" at bounding box center [604, 35] width 541 height 39
type input "*****"
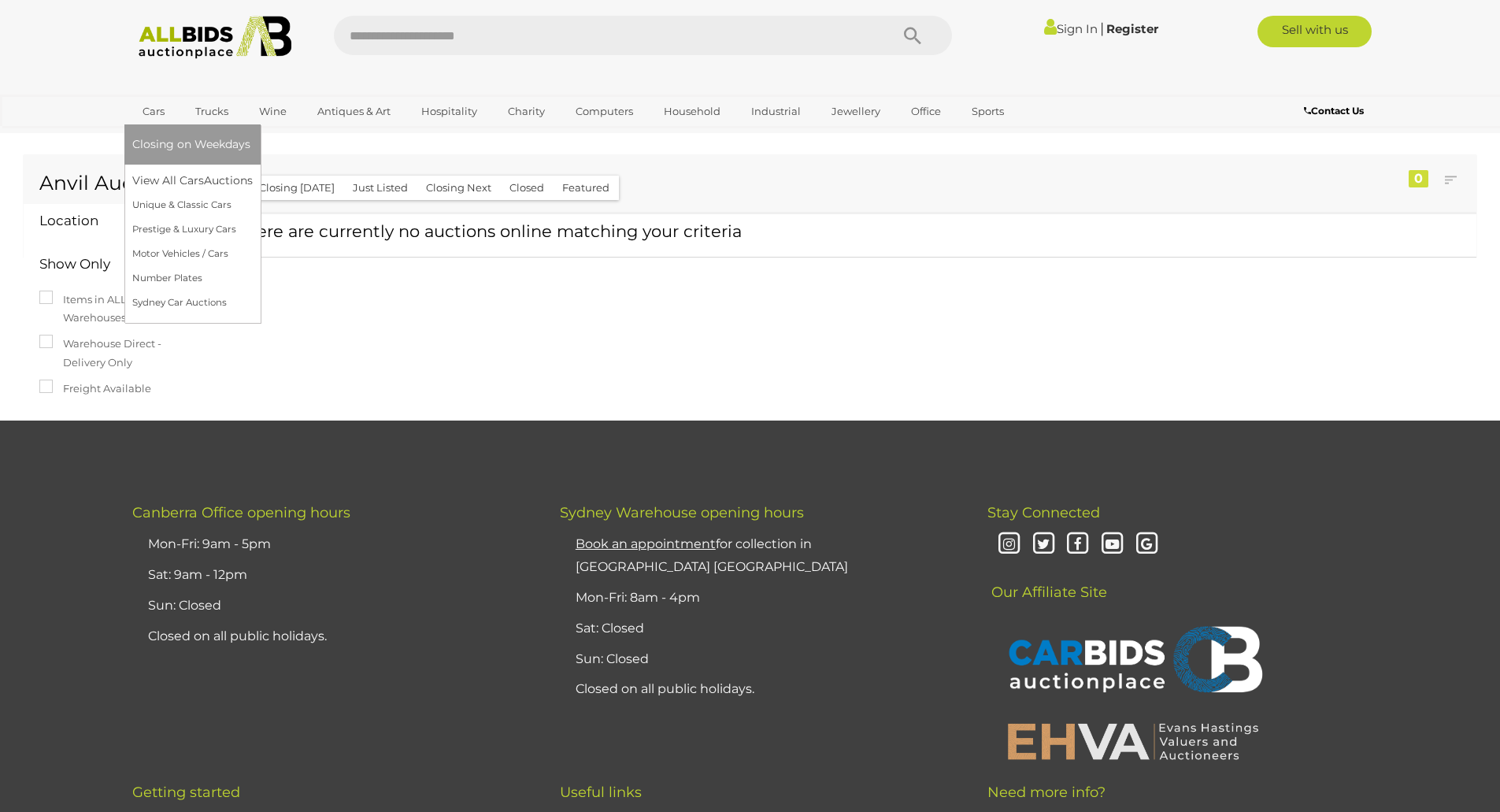
click at [179, 140] on span "Closing on Weekdays" at bounding box center [191, 144] width 118 height 14
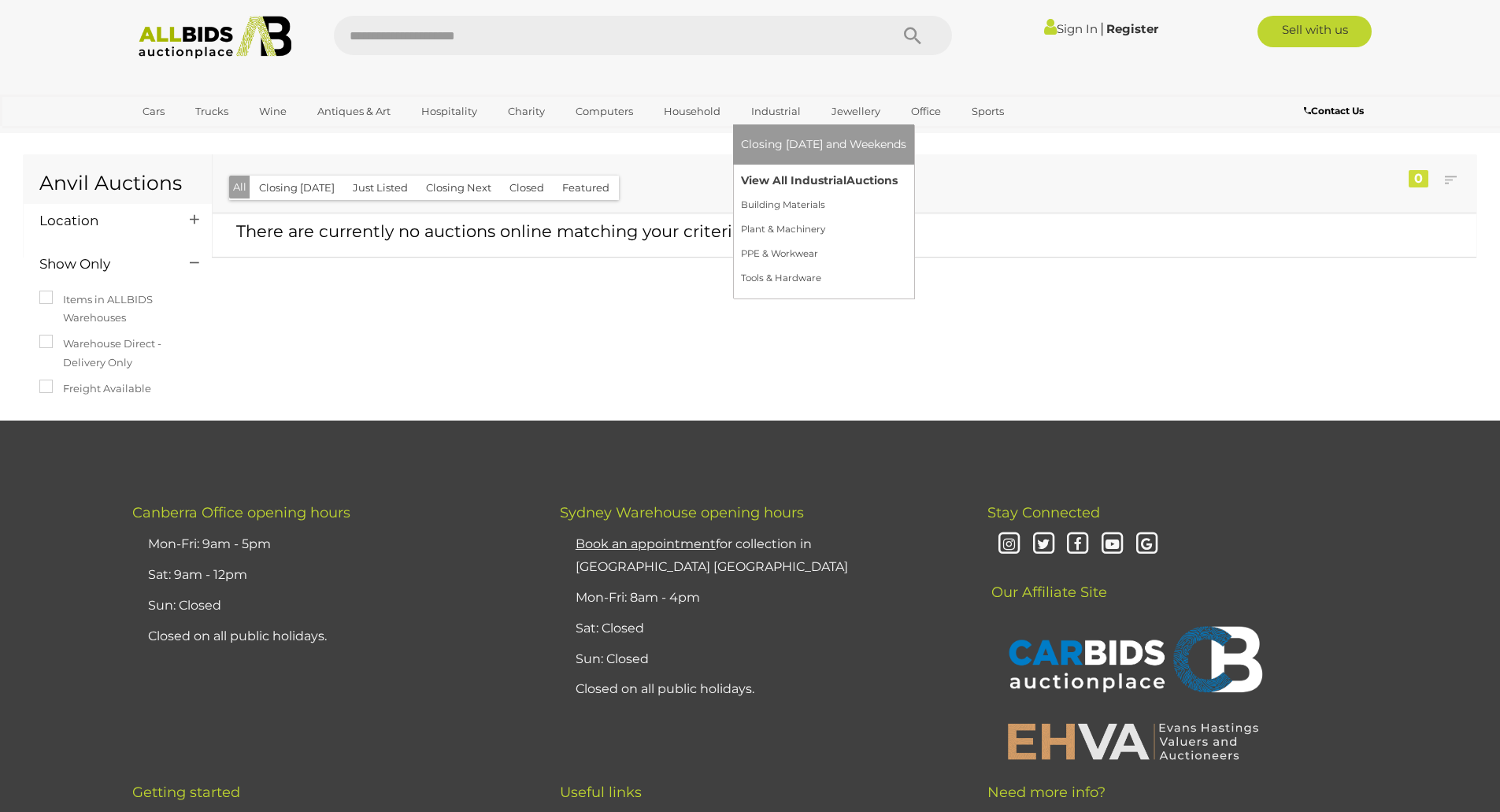
click at [776, 180] on link "View All Industrial Auctions" at bounding box center [823, 180] width 166 height 25
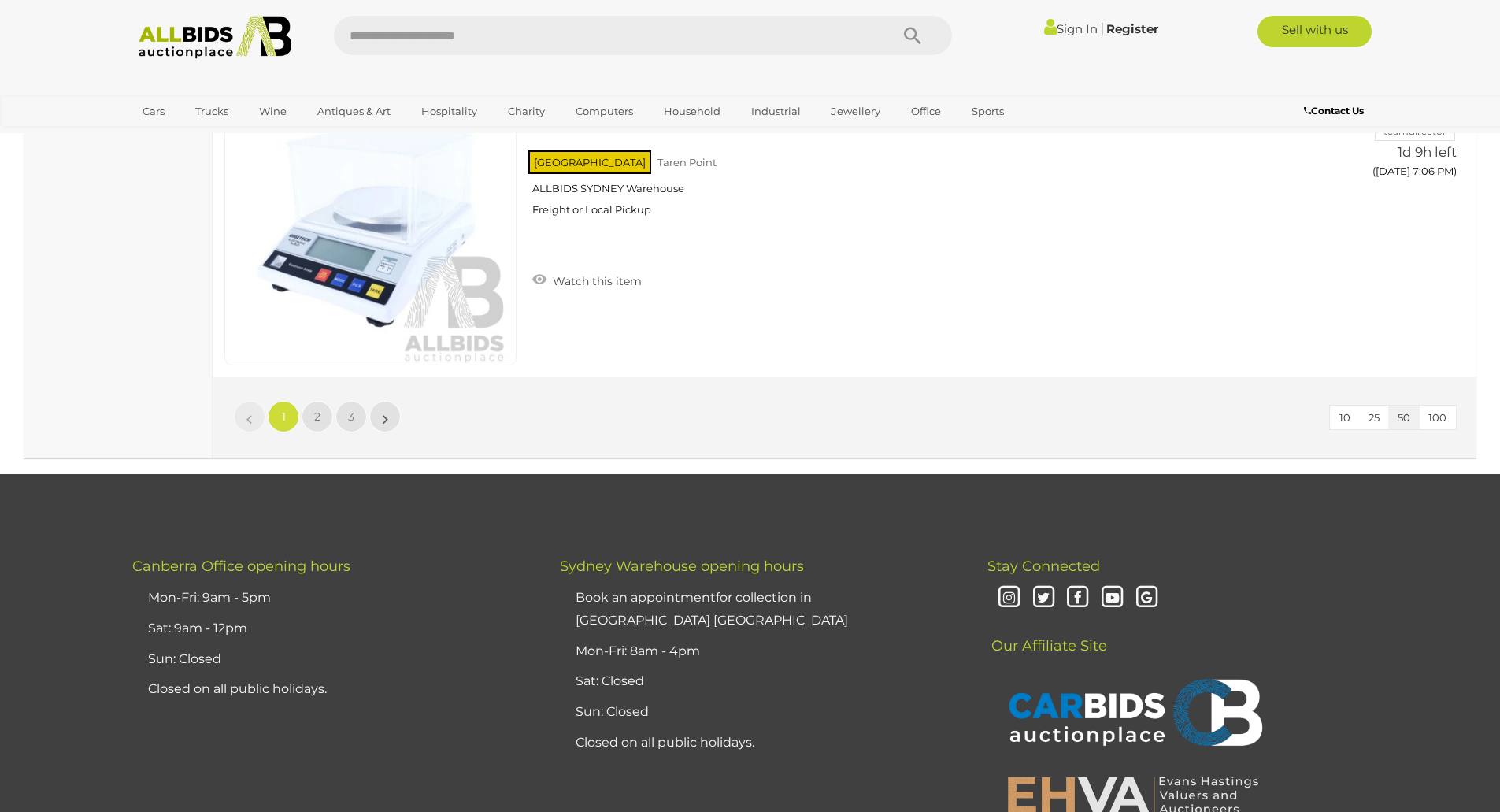
scroll to position [14961, 0]
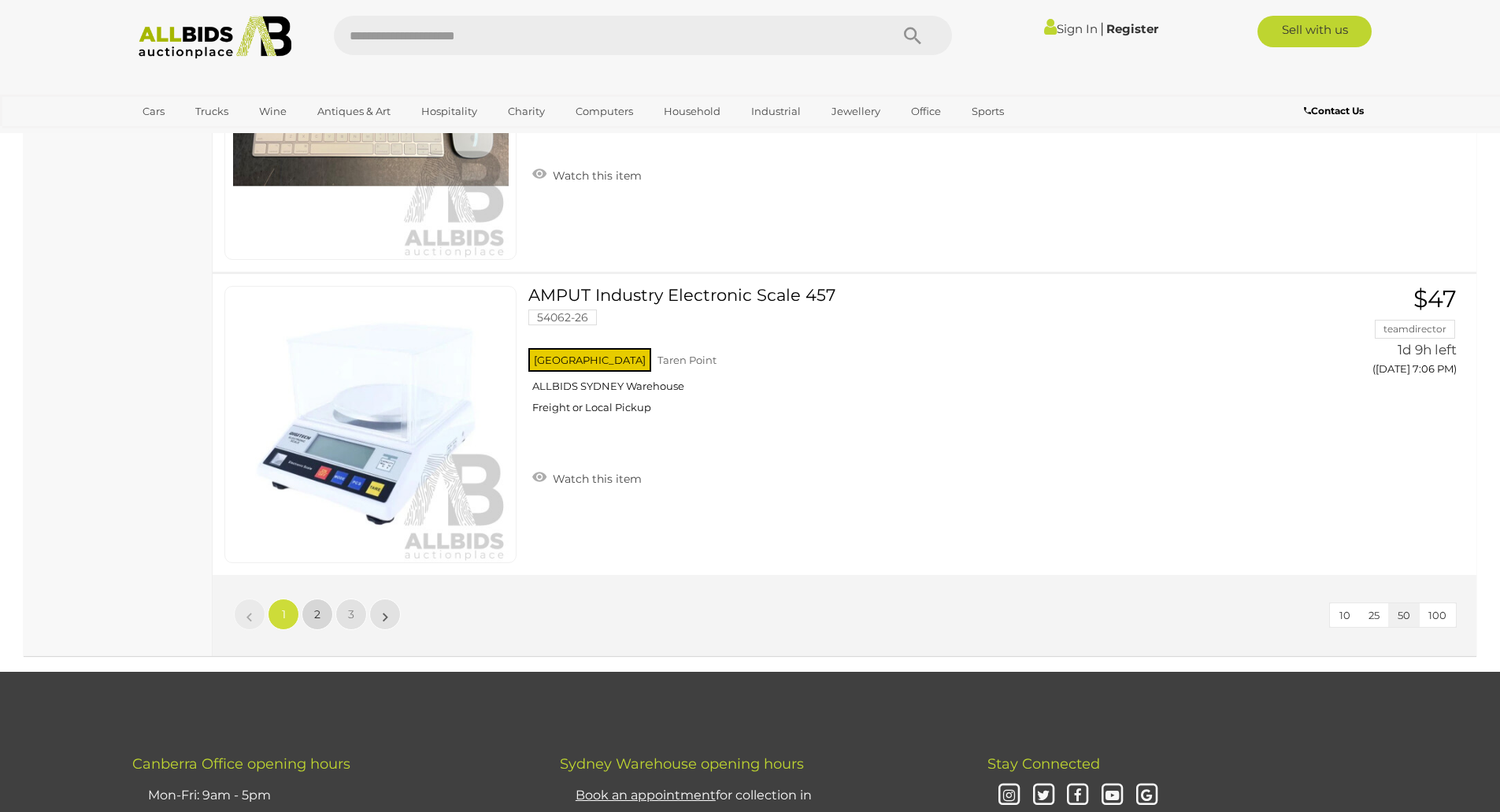
click at [320, 609] on link "2" at bounding box center [317, 614] width 31 height 31
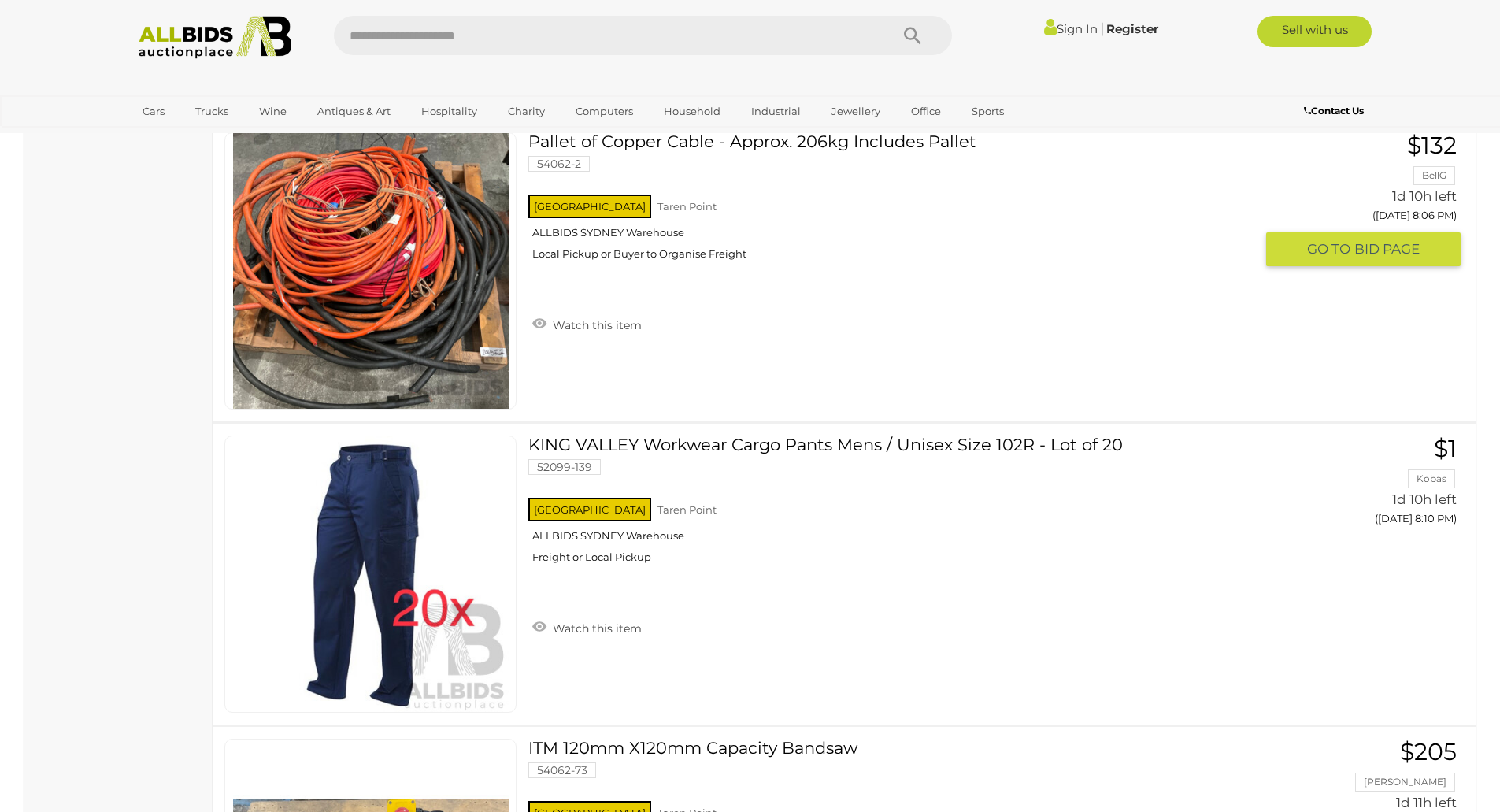
scroll to position [9197, 0]
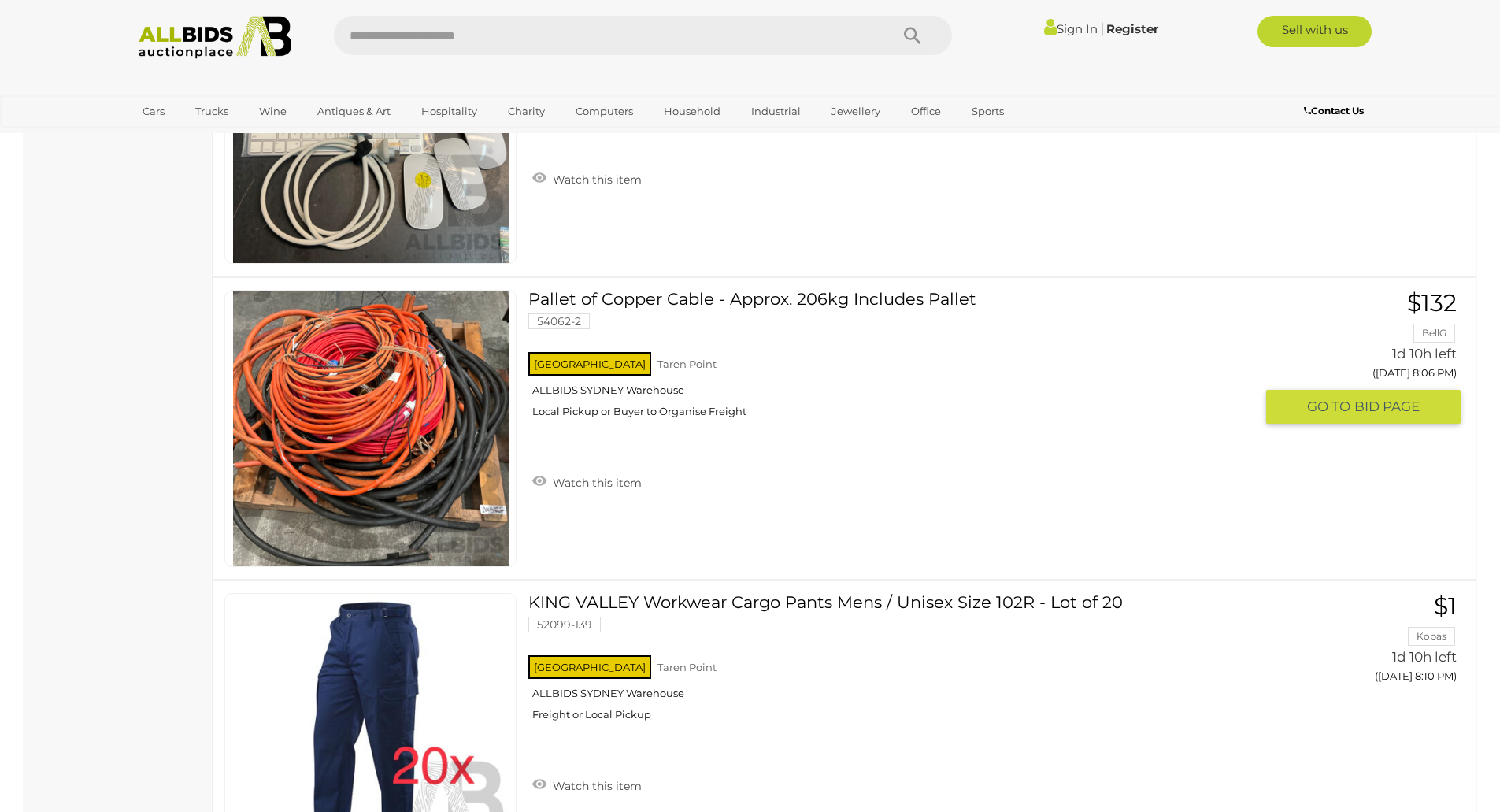
click at [395, 402] on link at bounding box center [370, 428] width 292 height 277
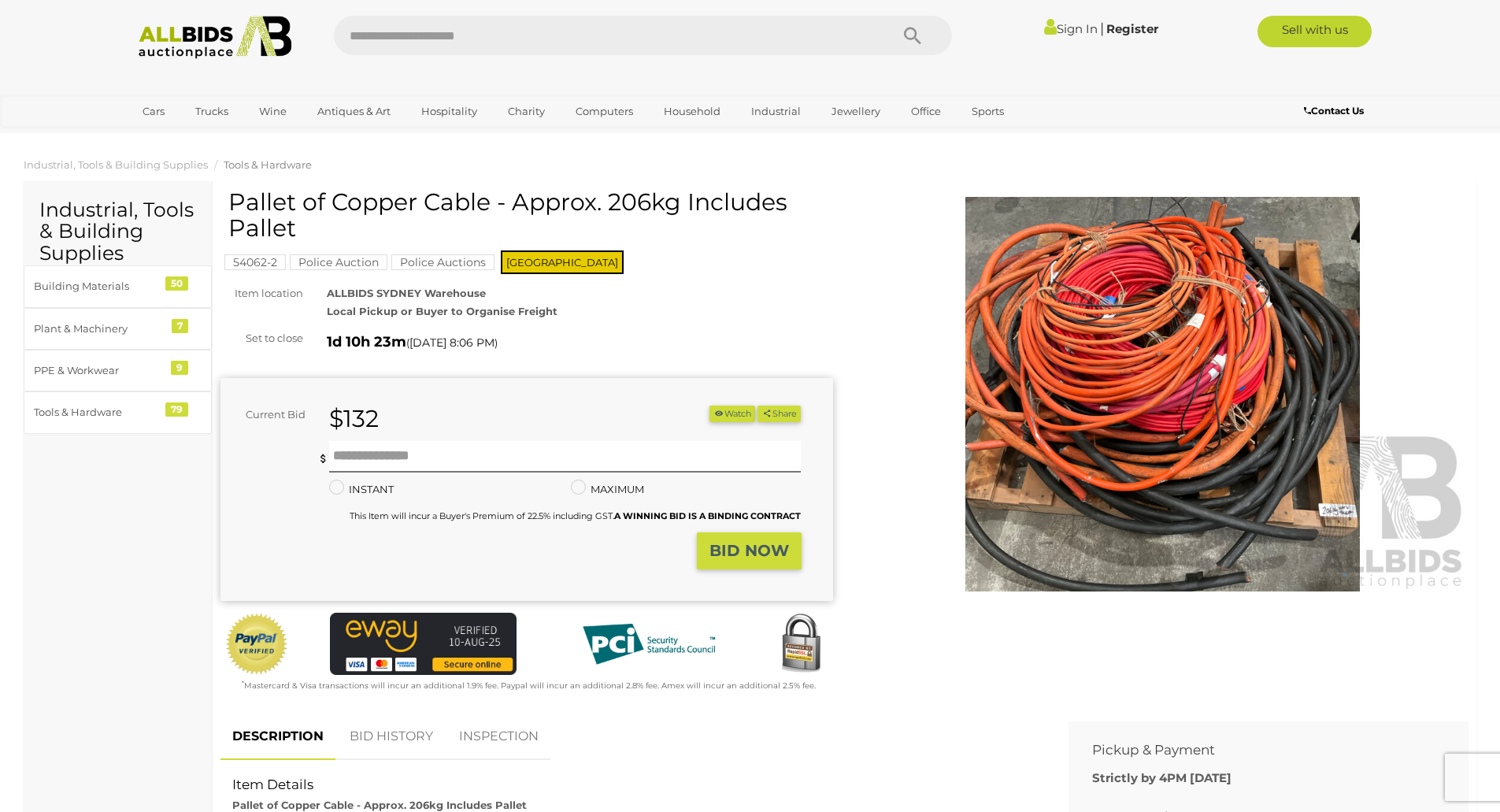
click at [1233, 360] on img at bounding box center [1163, 393] width 613 height 394
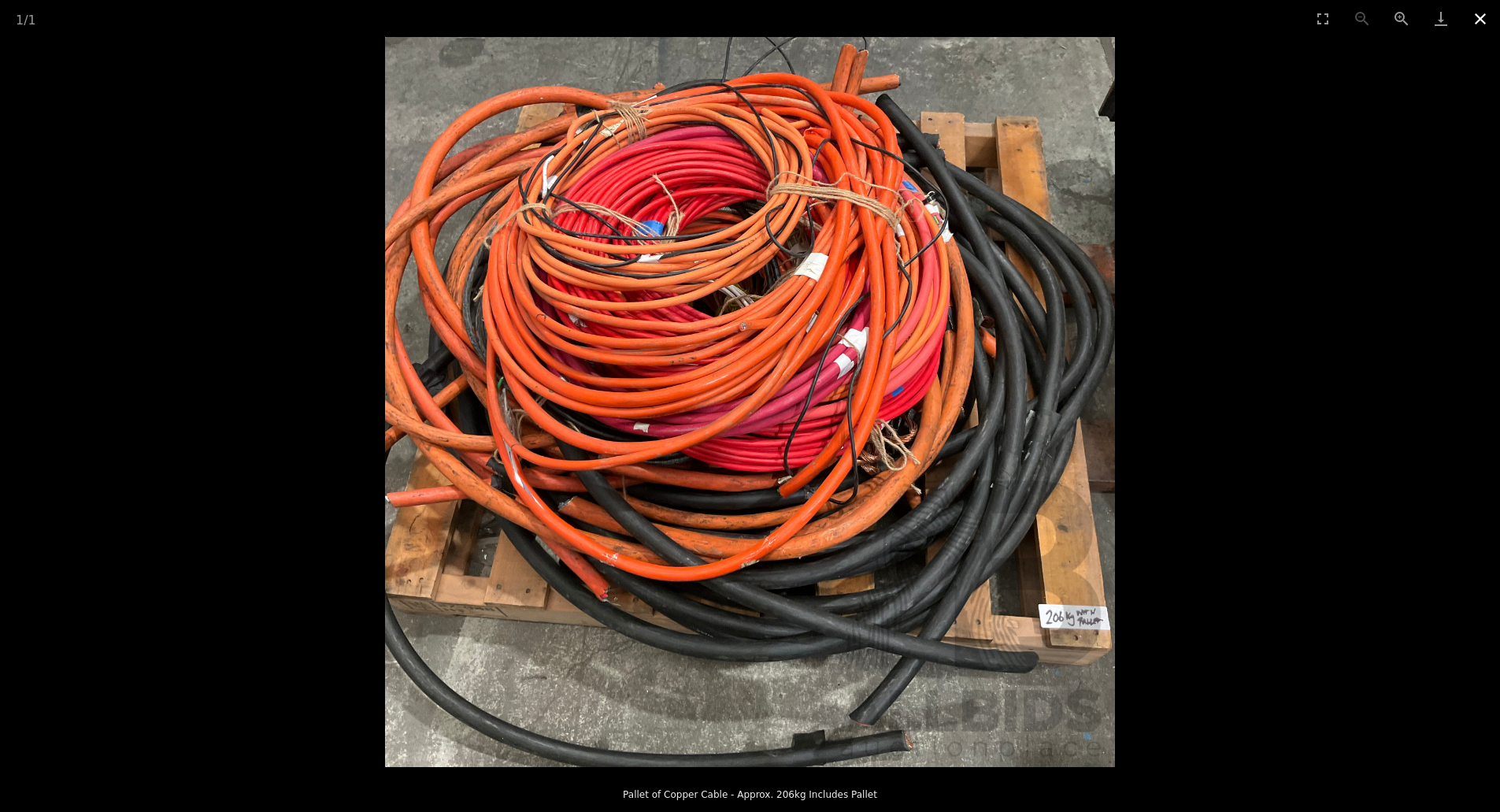
click at [1478, 16] on button "Close gallery" at bounding box center [1480, 18] width 39 height 37
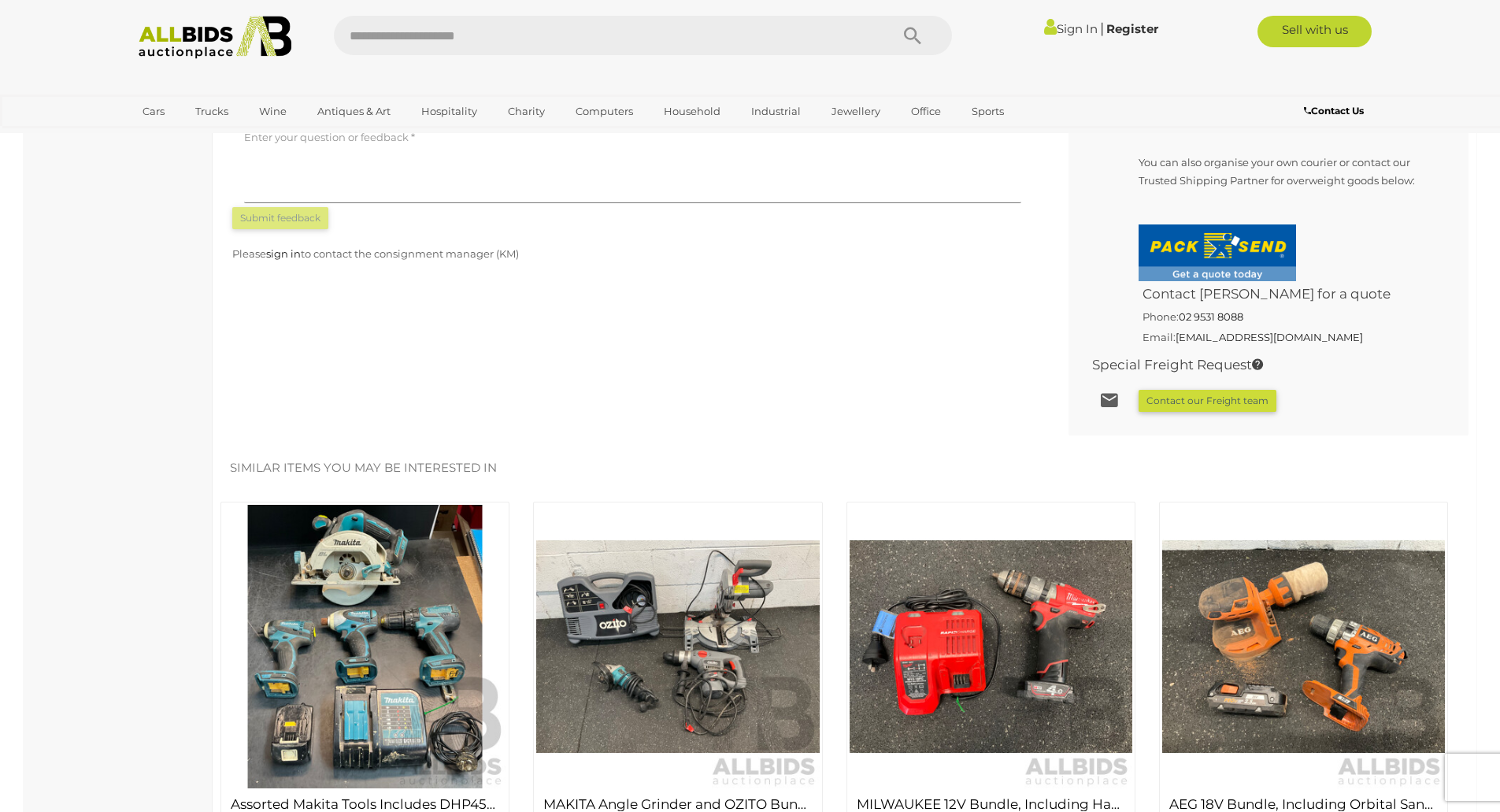
scroll to position [1103, 0]
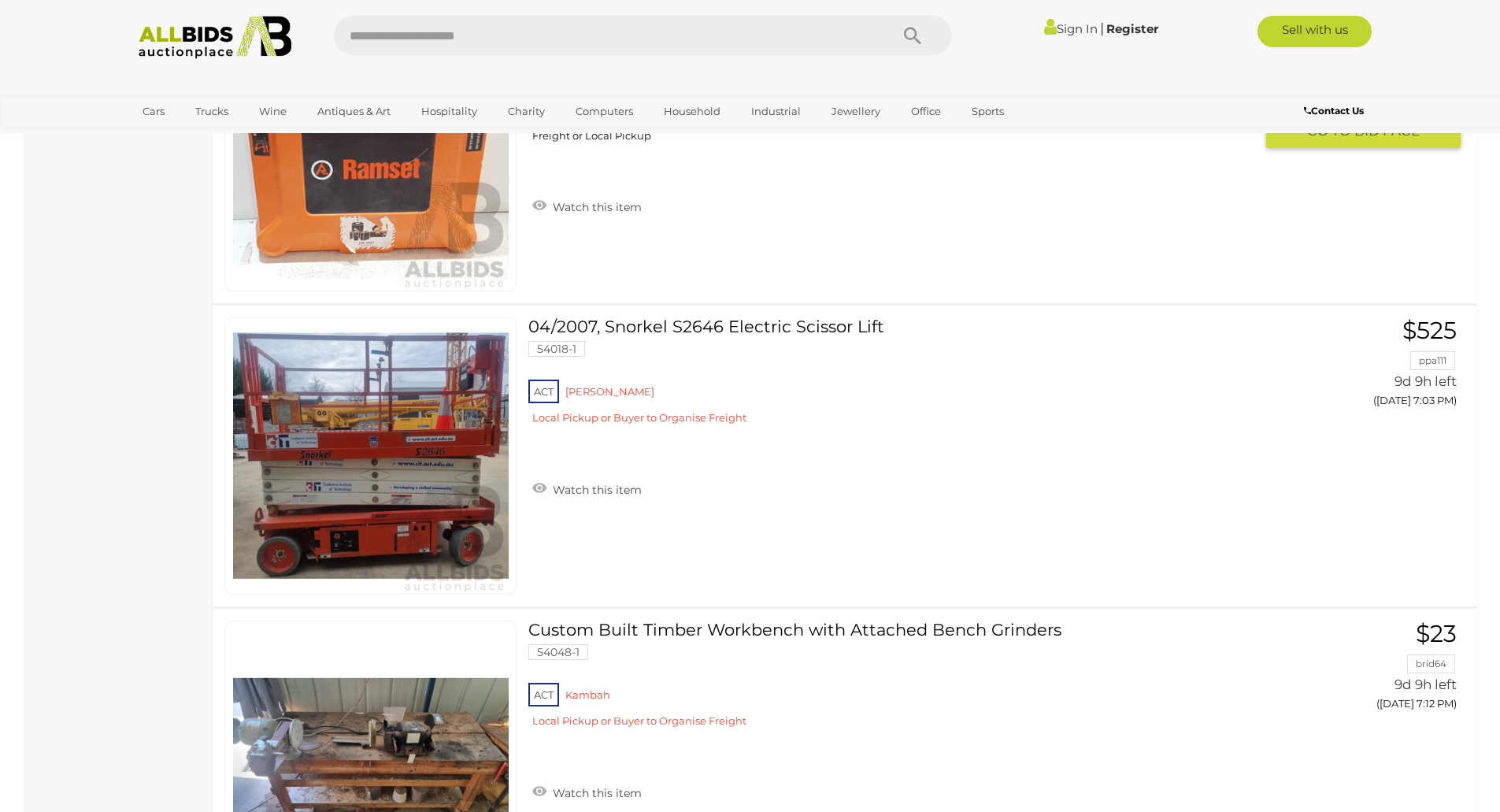
scroll to position [14856, 0]
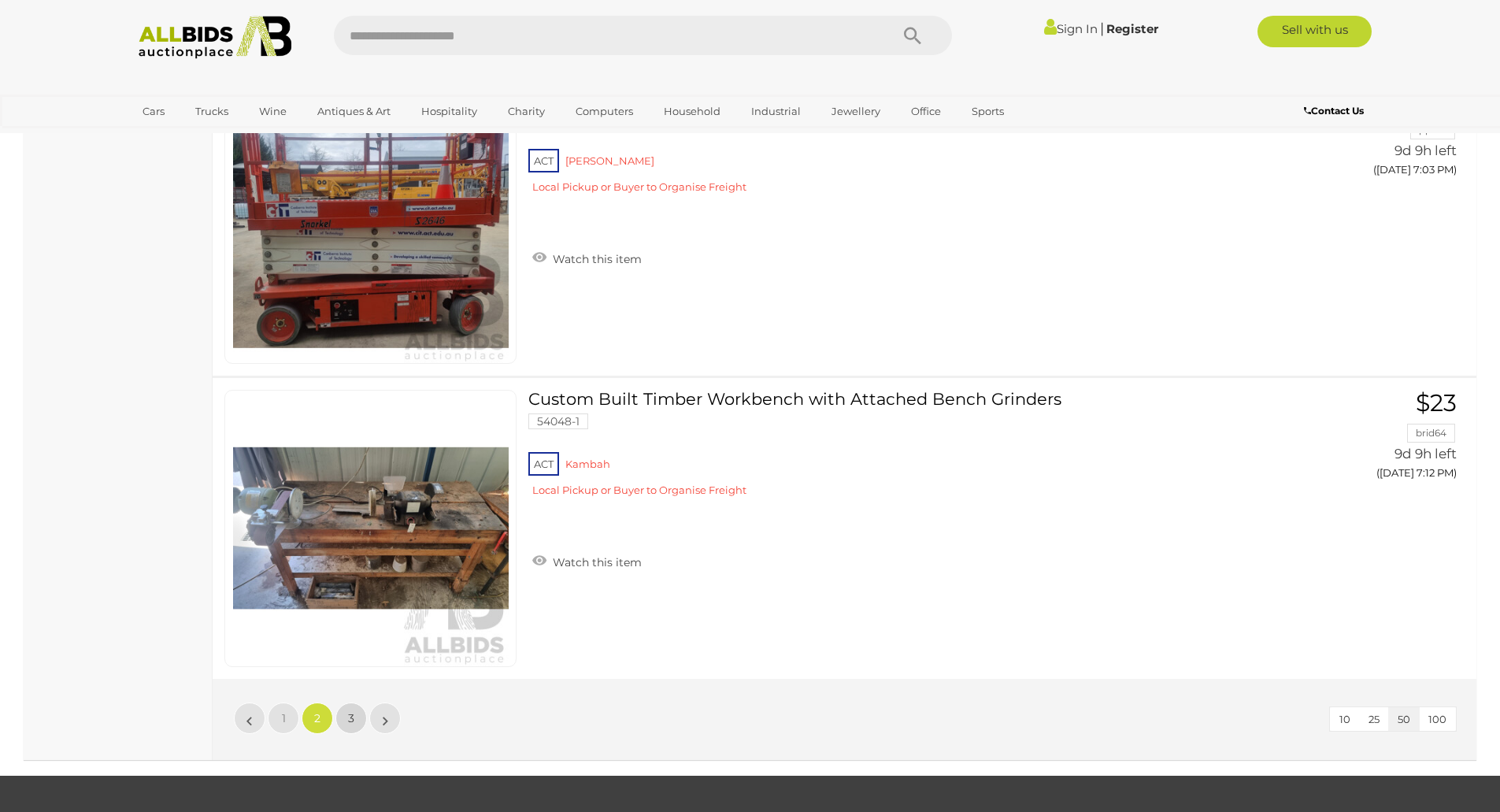
click at [354, 720] on span "3" at bounding box center [351, 718] width 6 height 14
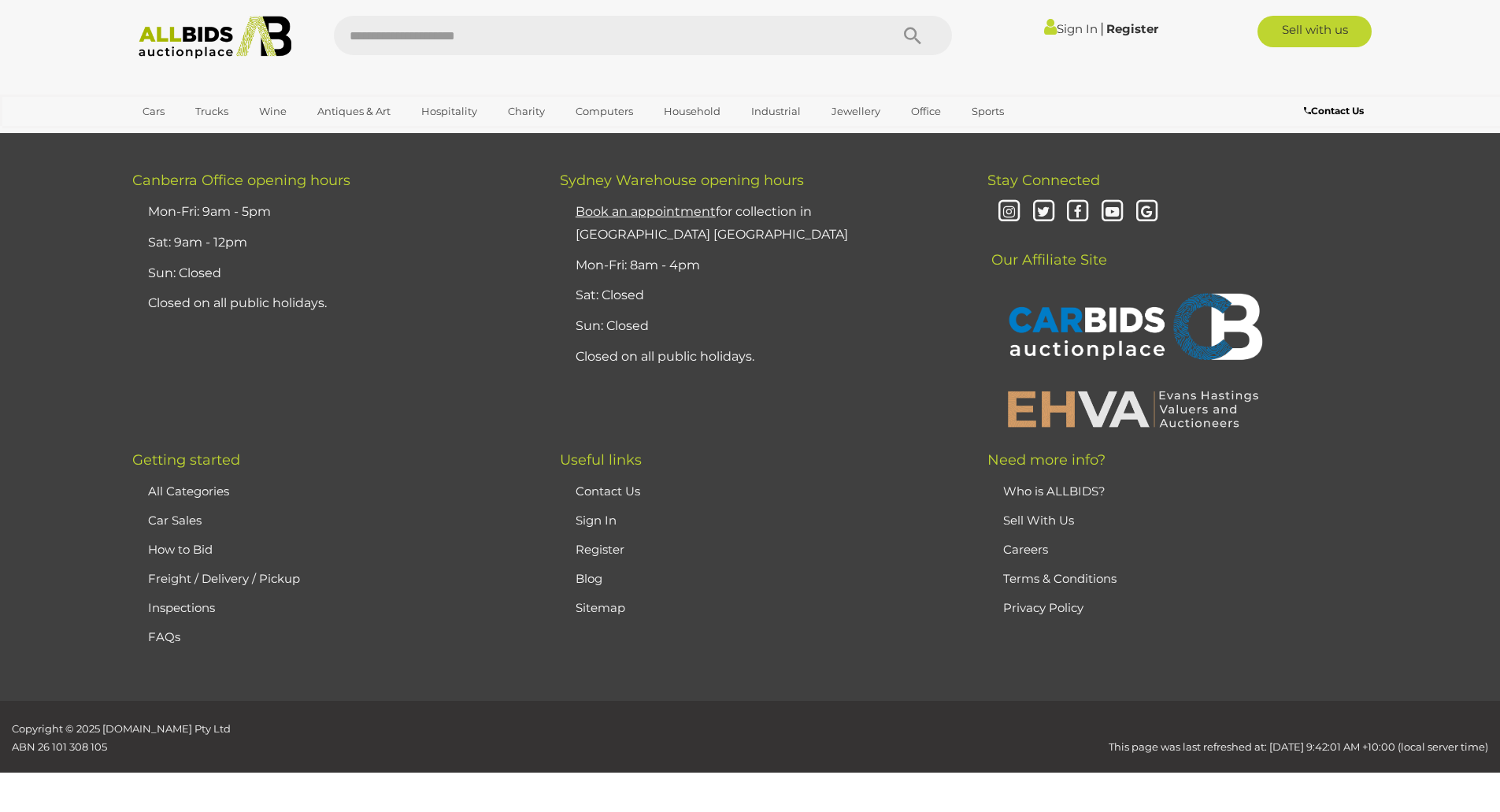
scroll to position [220, 0]
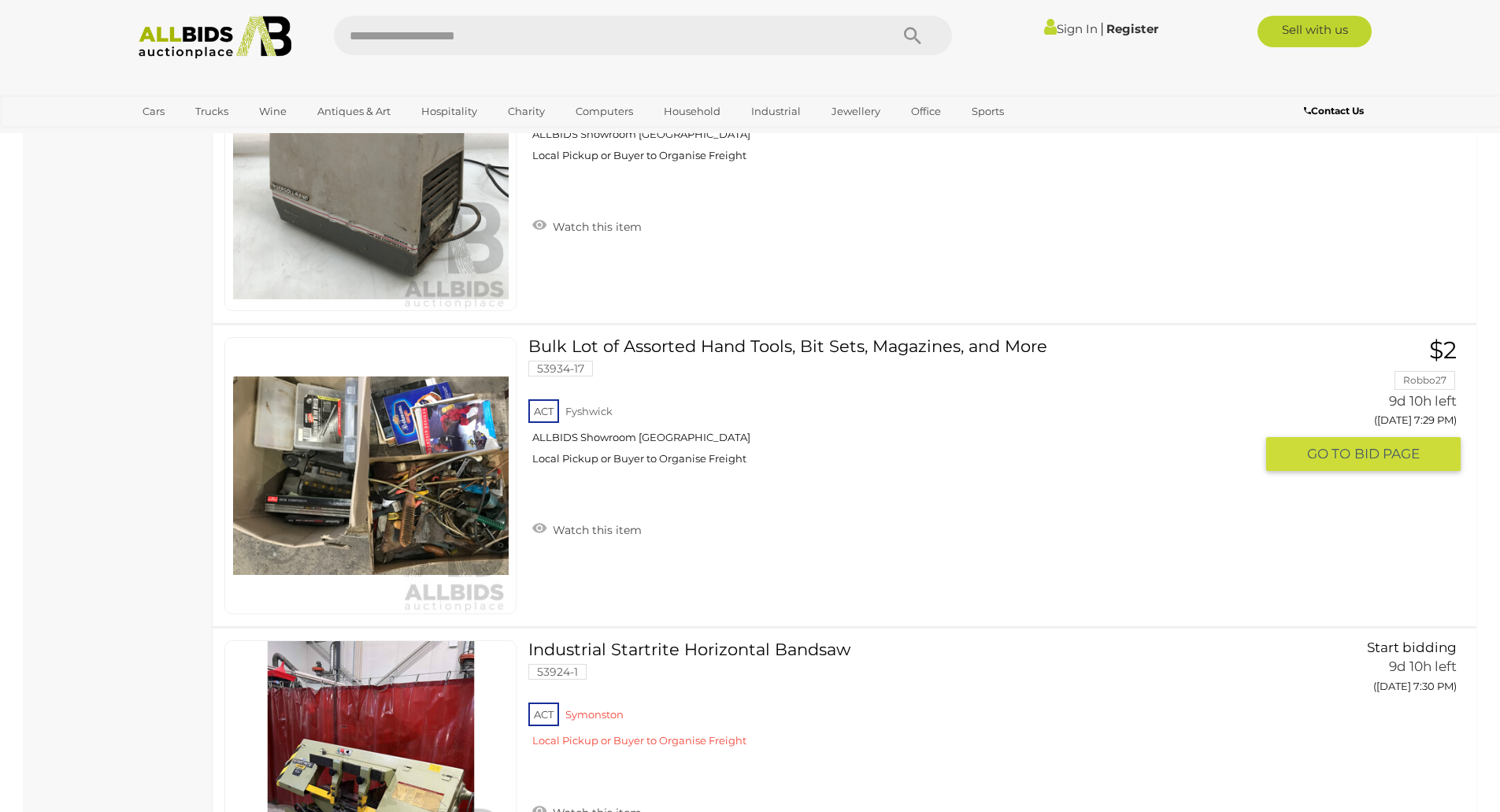
scroll to position [2189, 0]
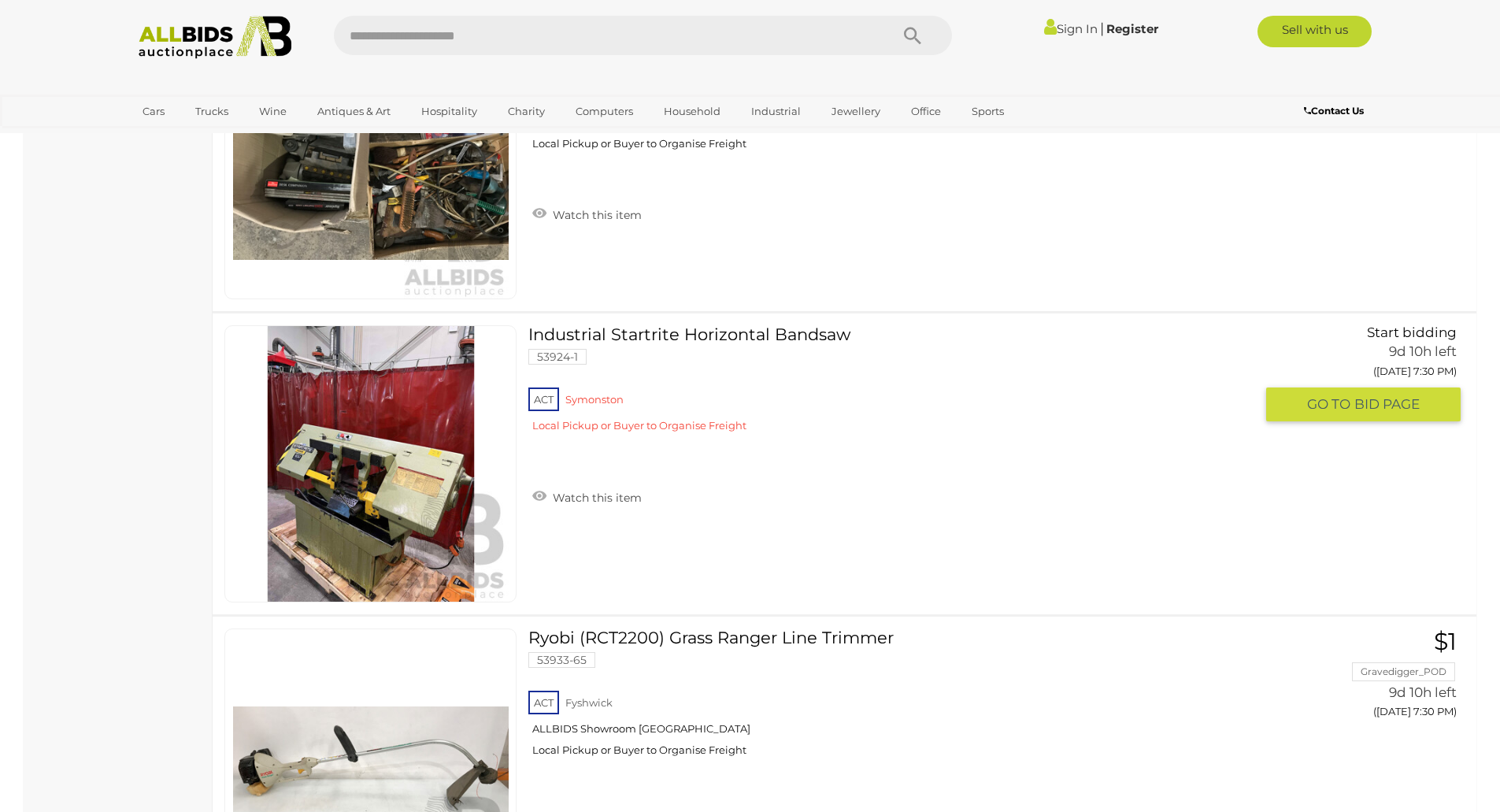
click at [680, 332] on link "Industrial Startrite Horizontal Bandsaw 53924-1 ACT Symonston" at bounding box center [897, 385] width 713 height 120
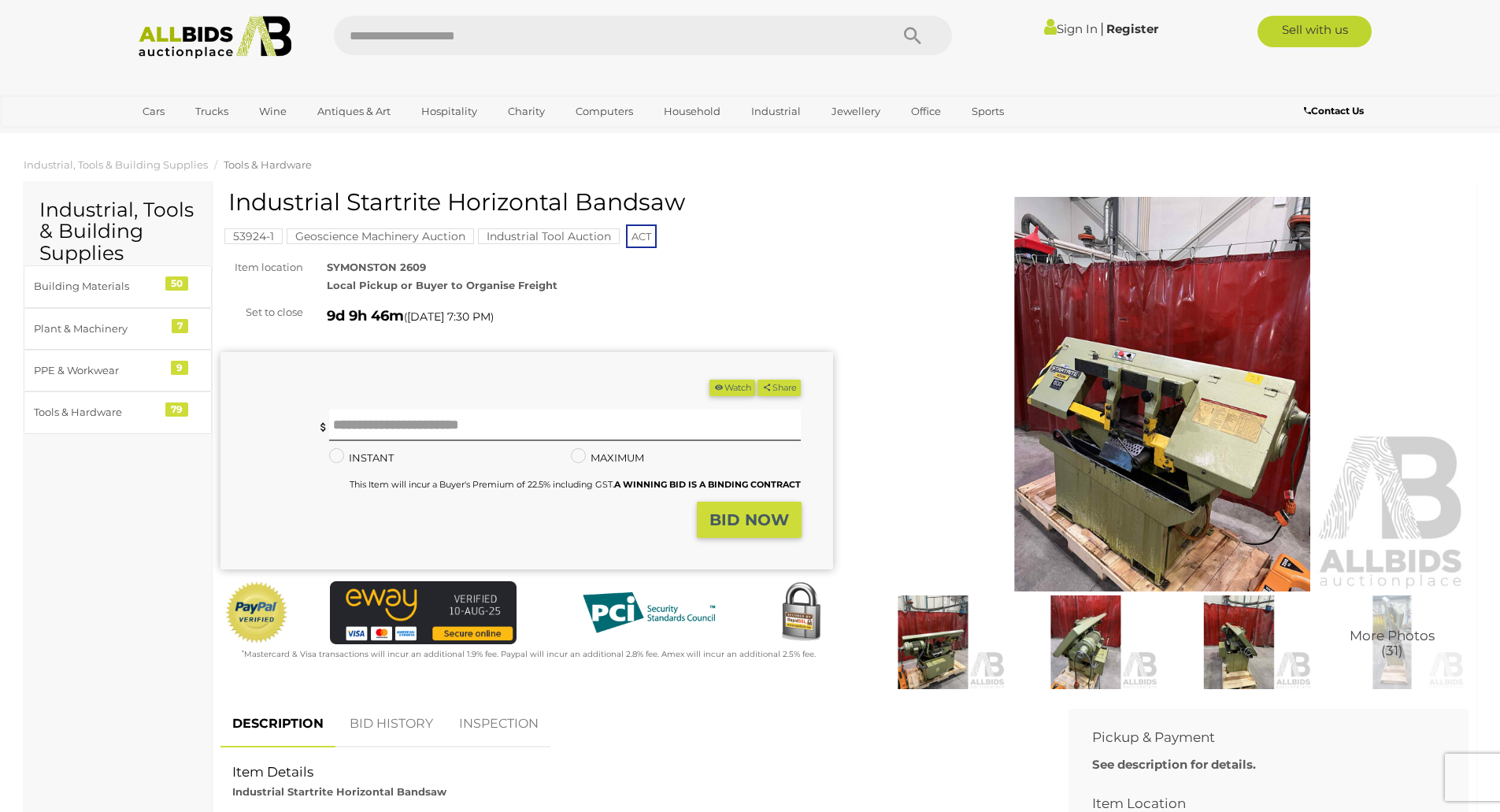
click at [1178, 428] on img at bounding box center [1163, 393] width 613 height 394
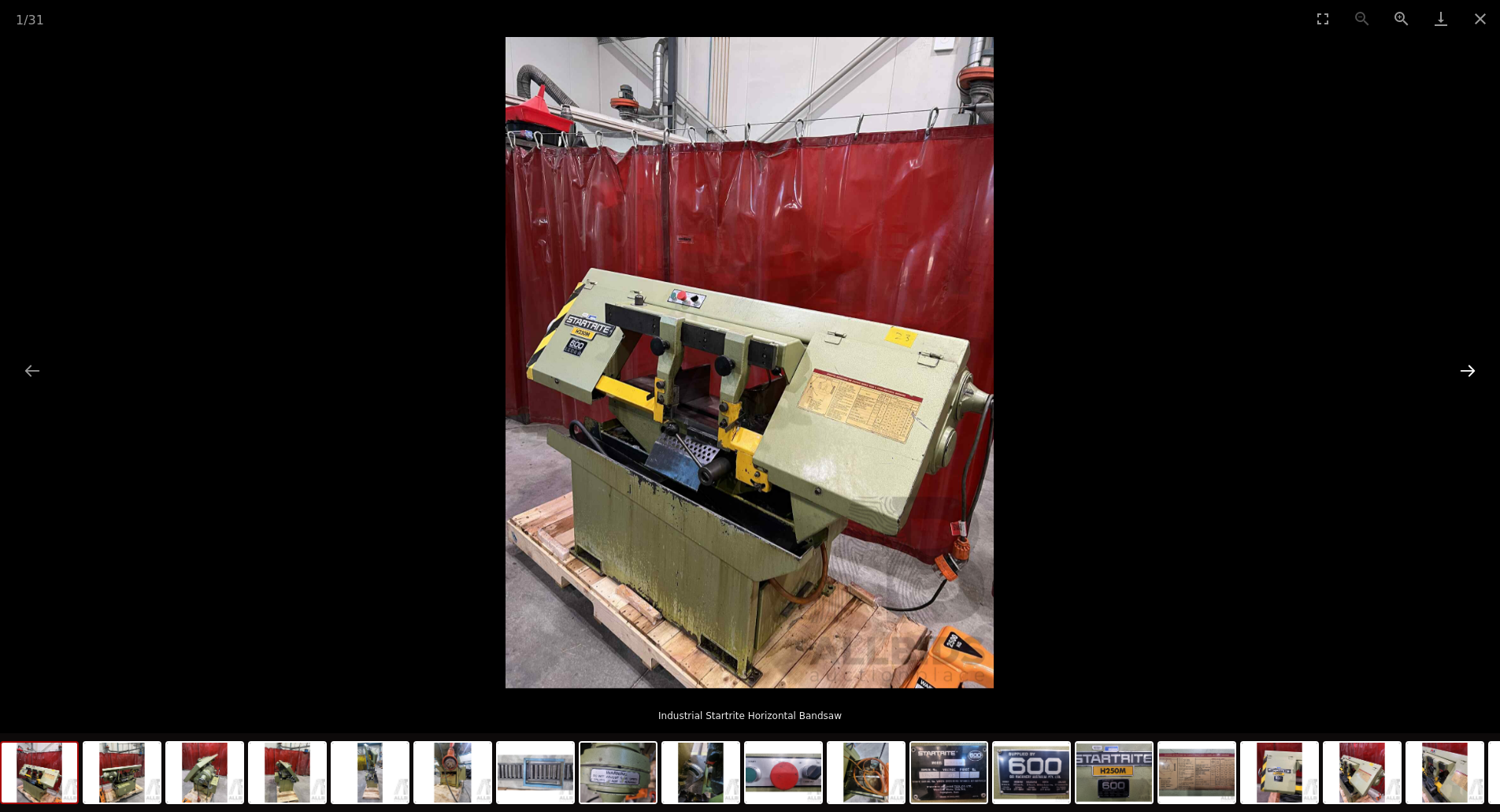
click at [1477, 369] on button "Next slide" at bounding box center [1468, 370] width 33 height 31
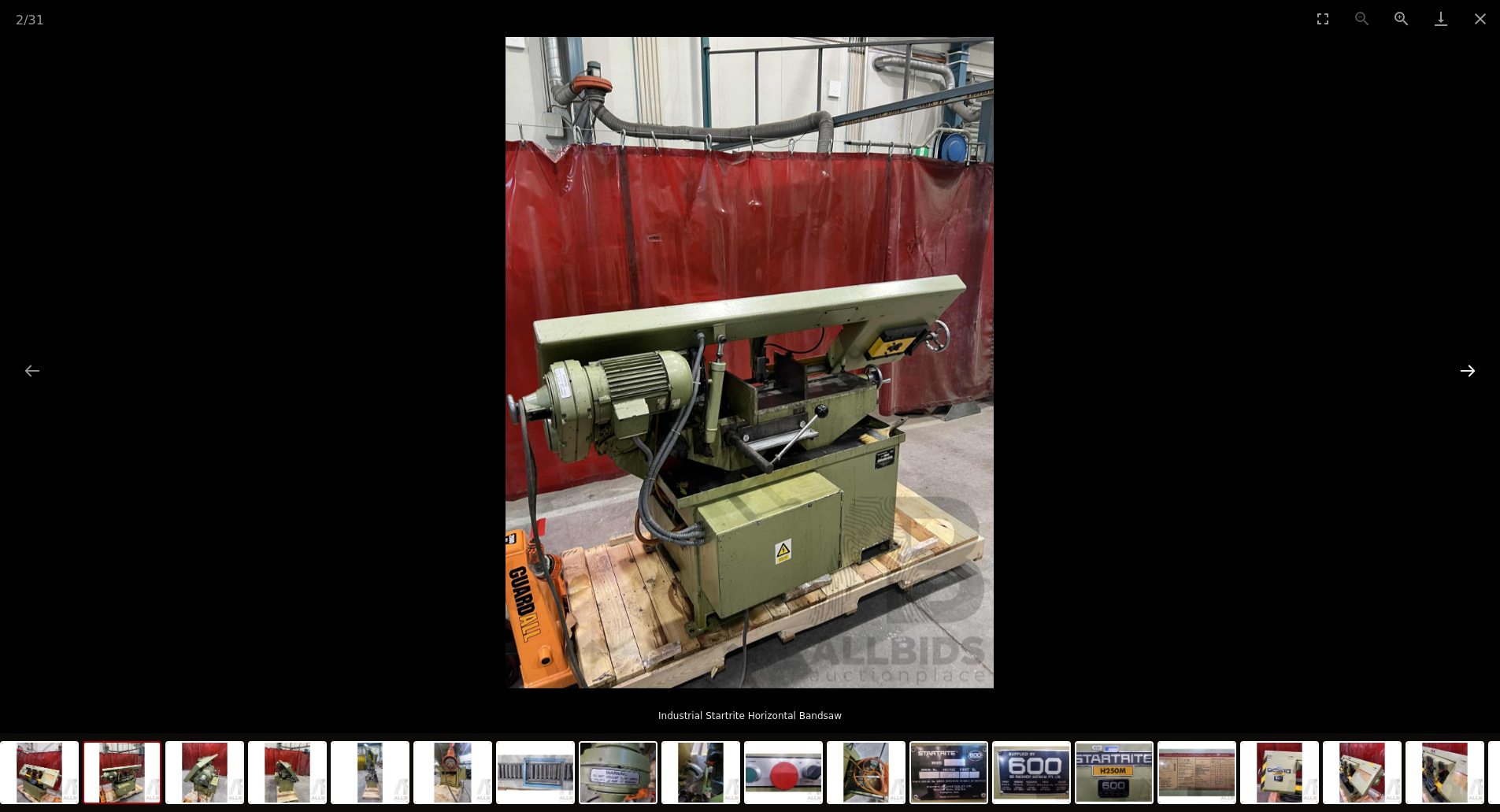
click at [1477, 369] on button "Next slide" at bounding box center [1468, 370] width 33 height 31
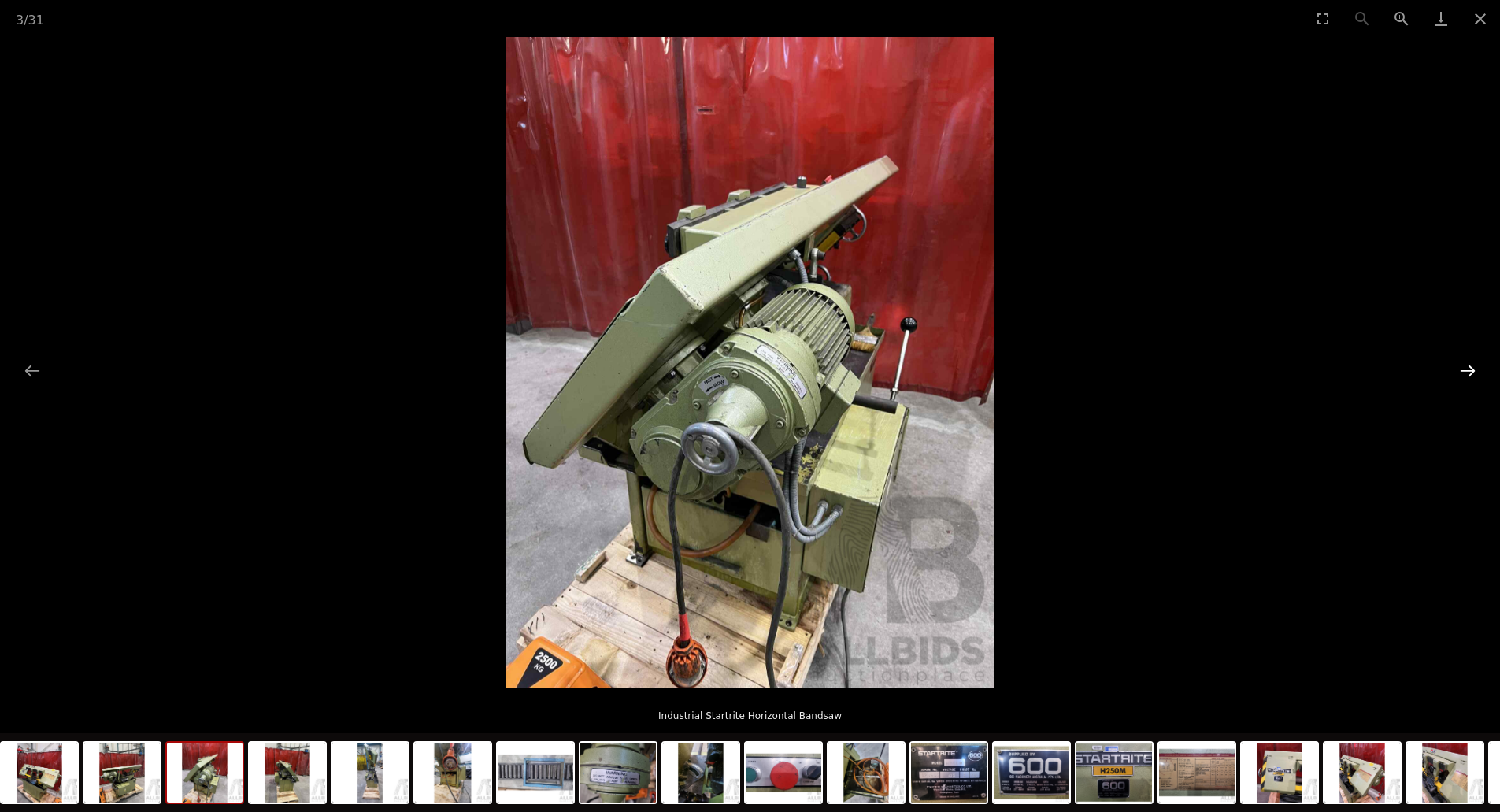
click at [1477, 369] on button "Next slide" at bounding box center [1468, 370] width 33 height 31
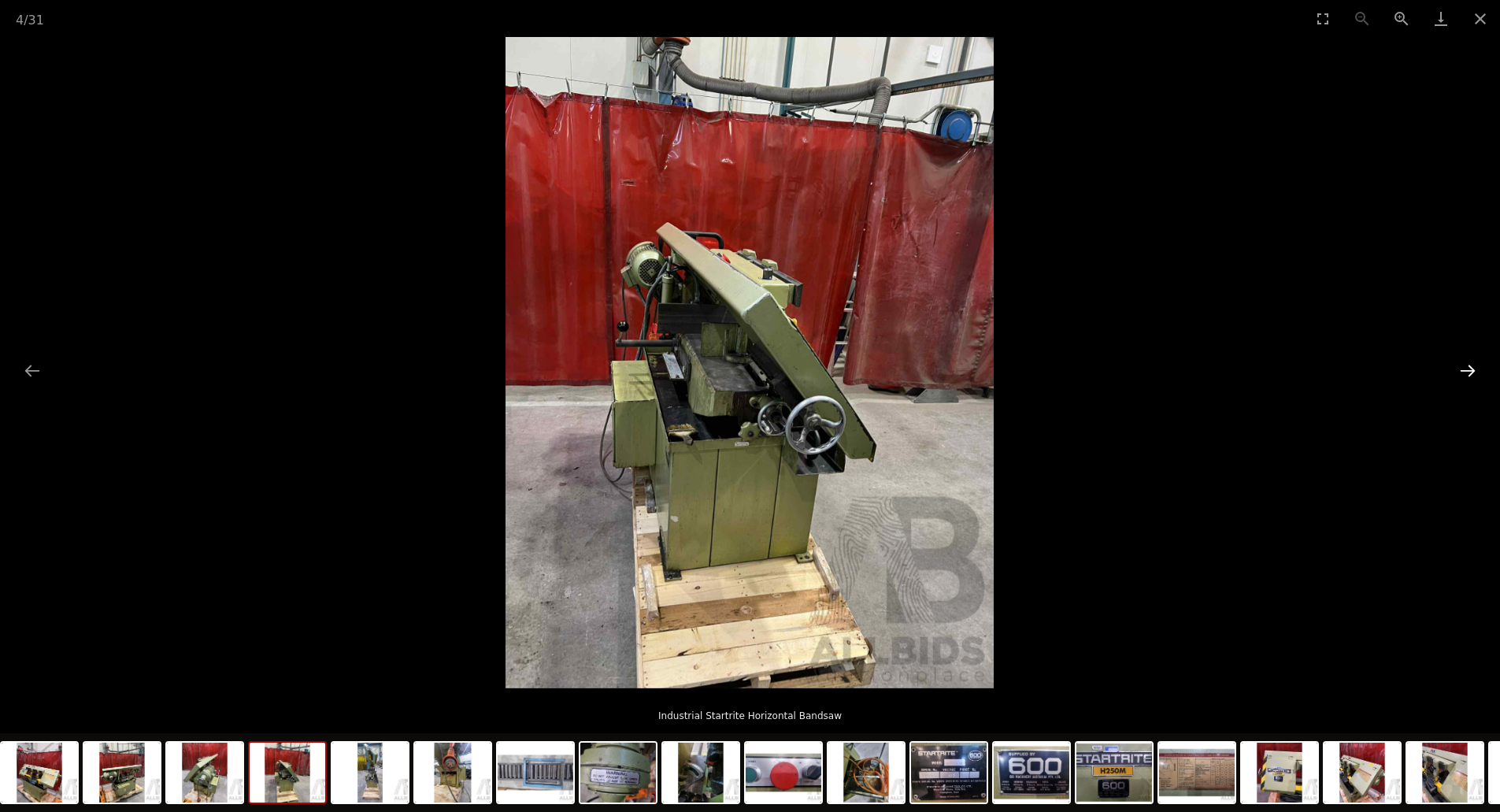
click at [1477, 369] on button "Next slide" at bounding box center [1468, 370] width 33 height 31
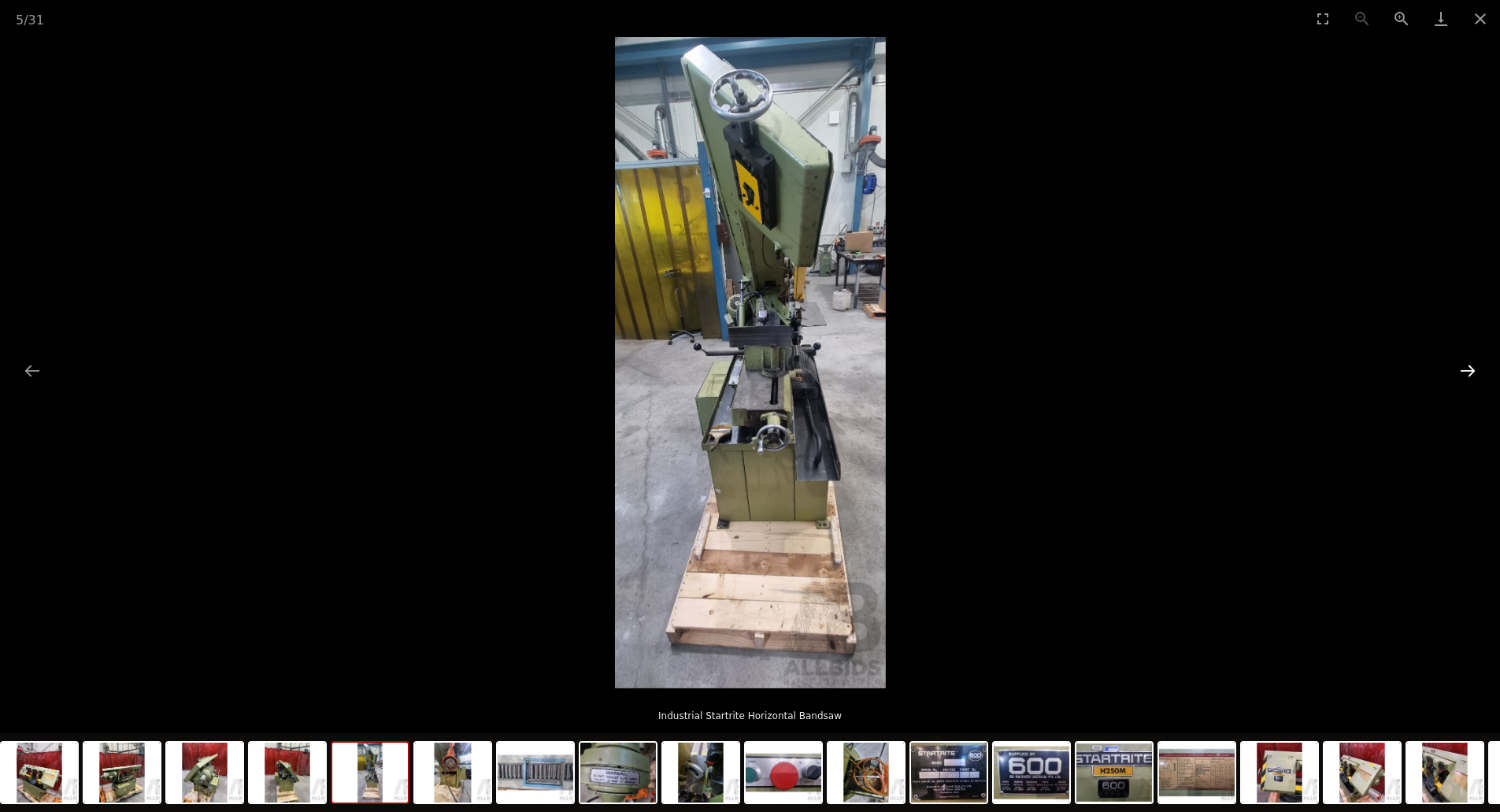
click at [1473, 362] on button "Next slide" at bounding box center [1468, 370] width 33 height 31
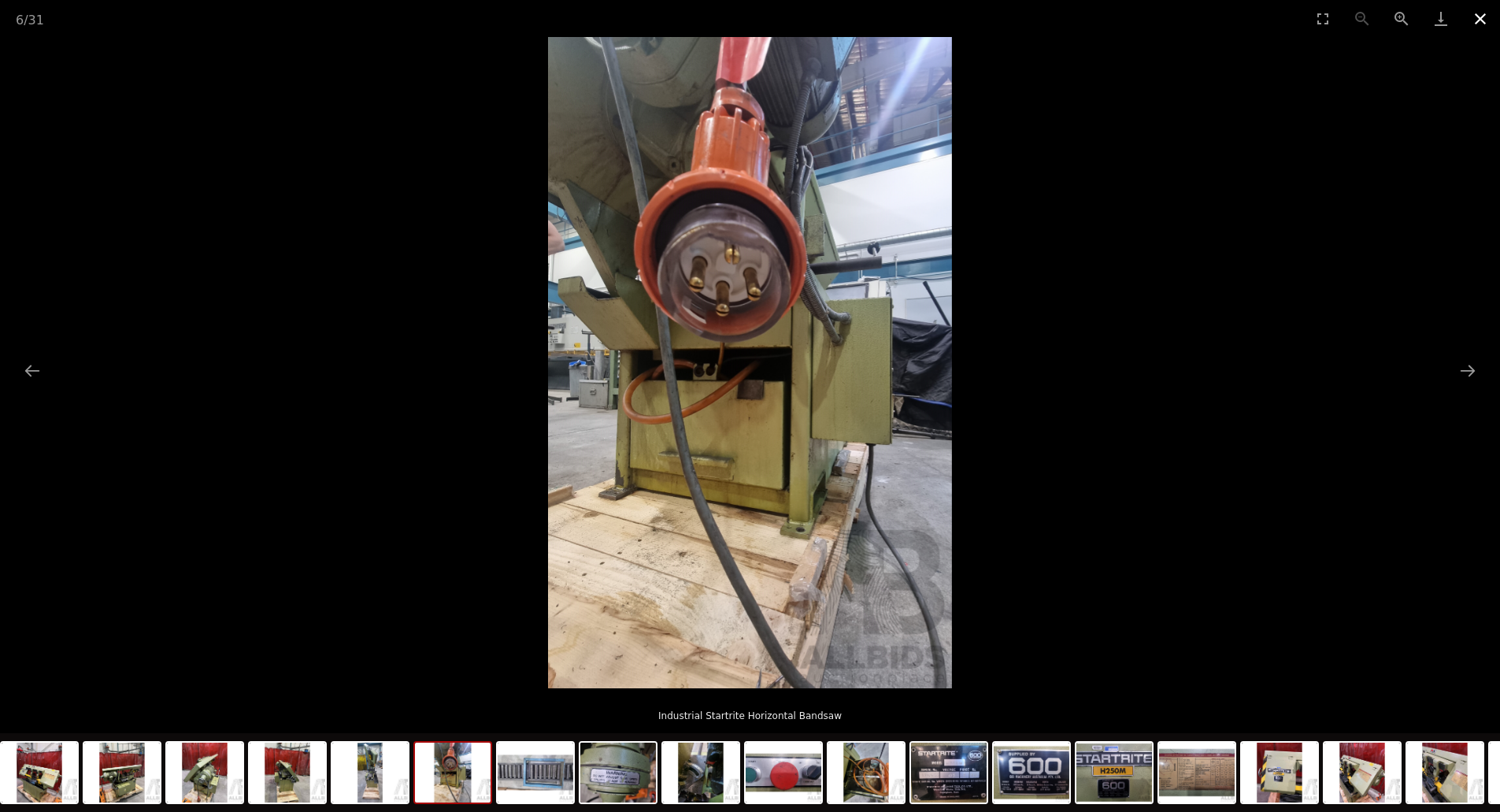
click at [1491, 25] on button "Close gallery" at bounding box center [1480, 18] width 39 height 37
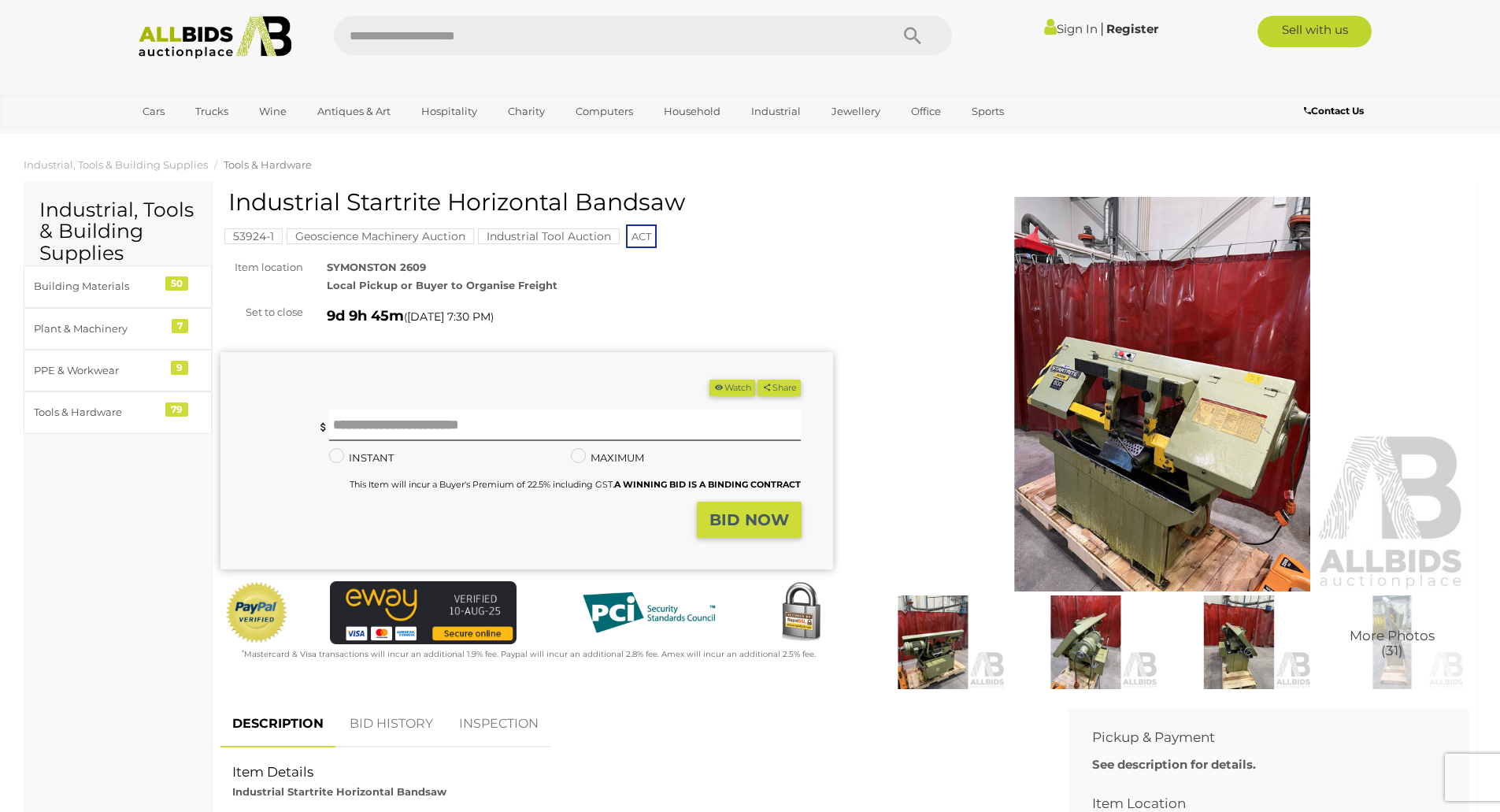
click at [394, 233] on mark "Geoscience Machinery Auction" at bounding box center [380, 236] width 188 height 16
